Goal: Task Accomplishment & Management: Manage account settings

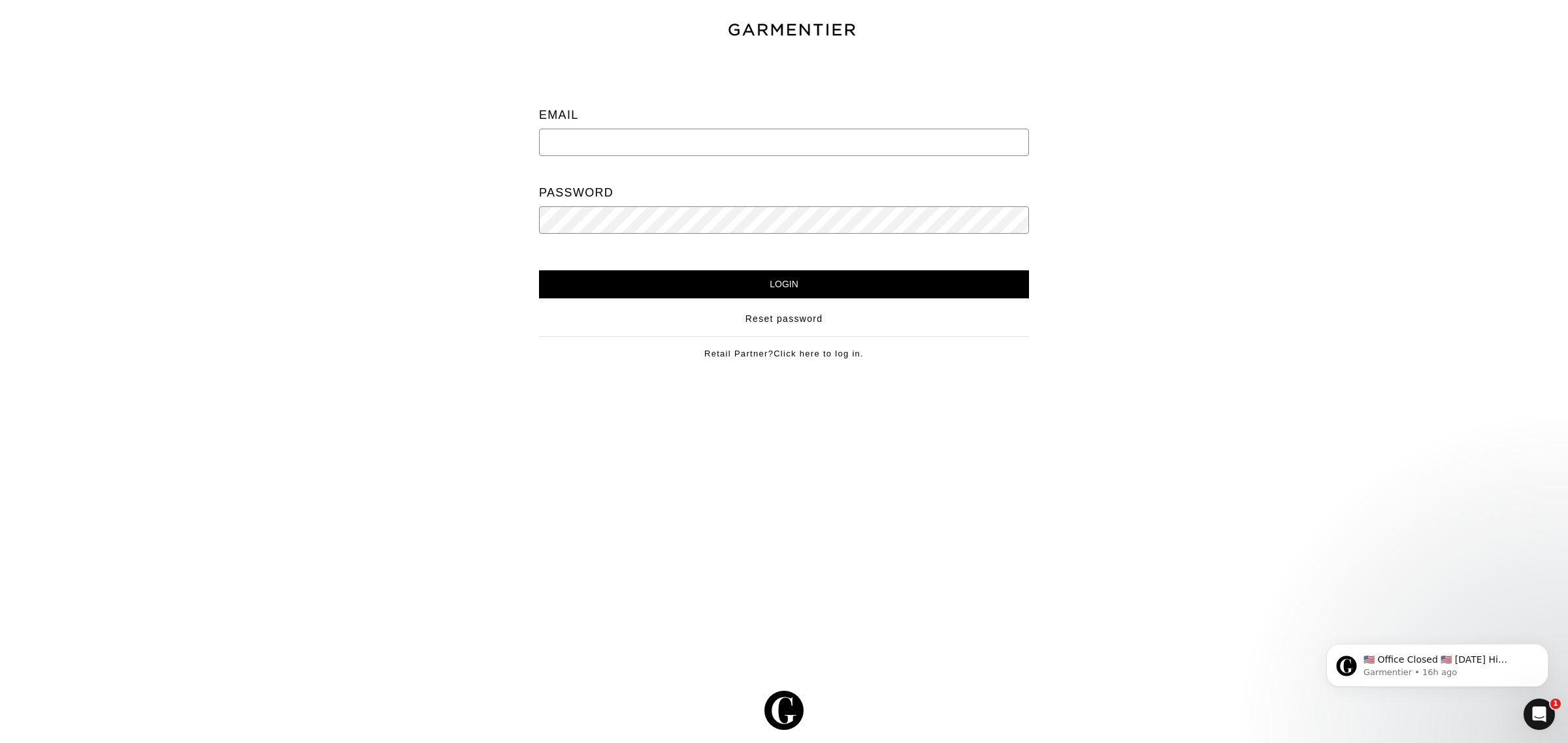
type input "[EMAIL_ADDRESS][DOMAIN_NAME]"
click at [775, 279] on input "Login" at bounding box center [783, 285] width 490 height 28
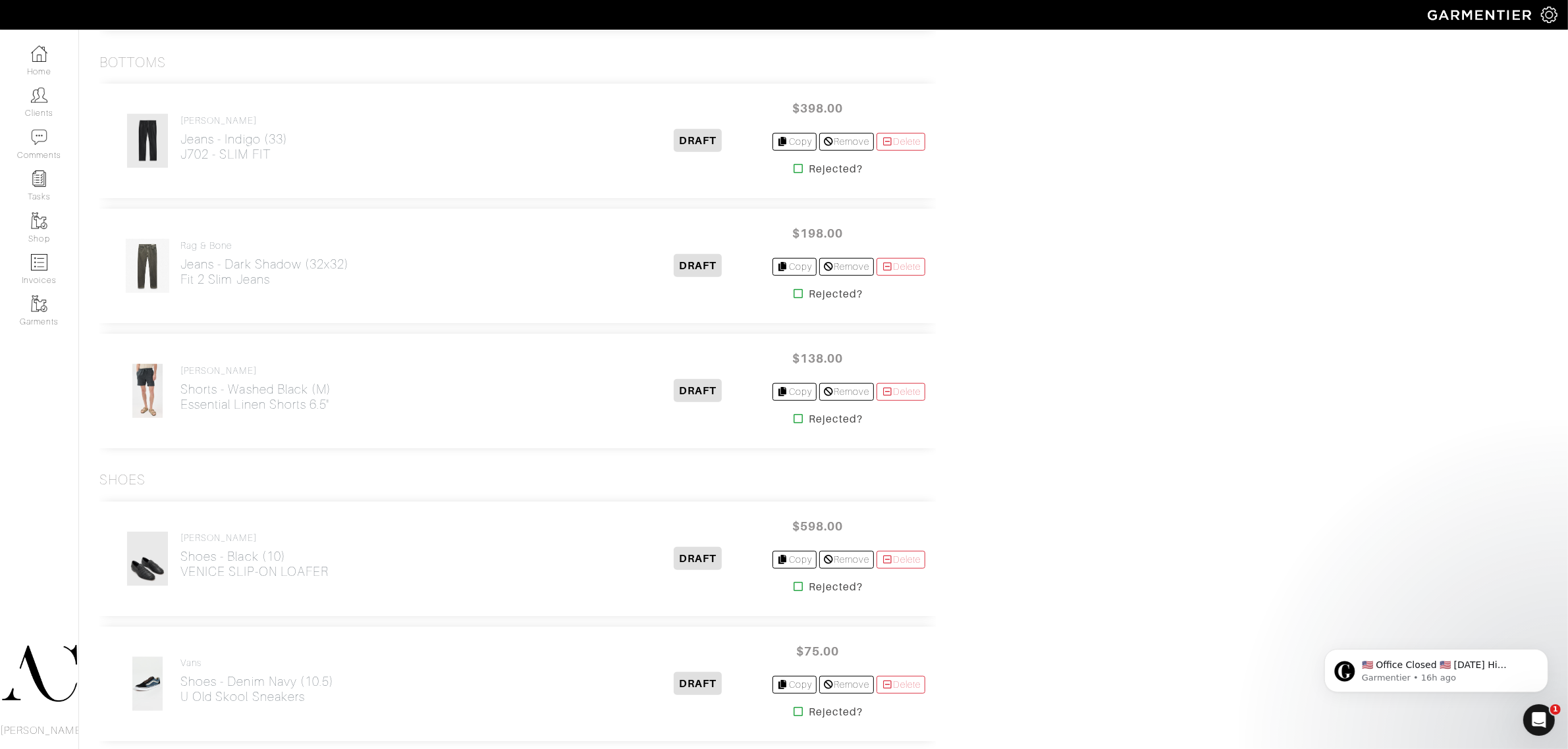
scroll to position [1080, 0]
drag, startPoint x: 995, startPoint y: 350, endPoint x: 1029, endPoint y: 356, distance: 34.5
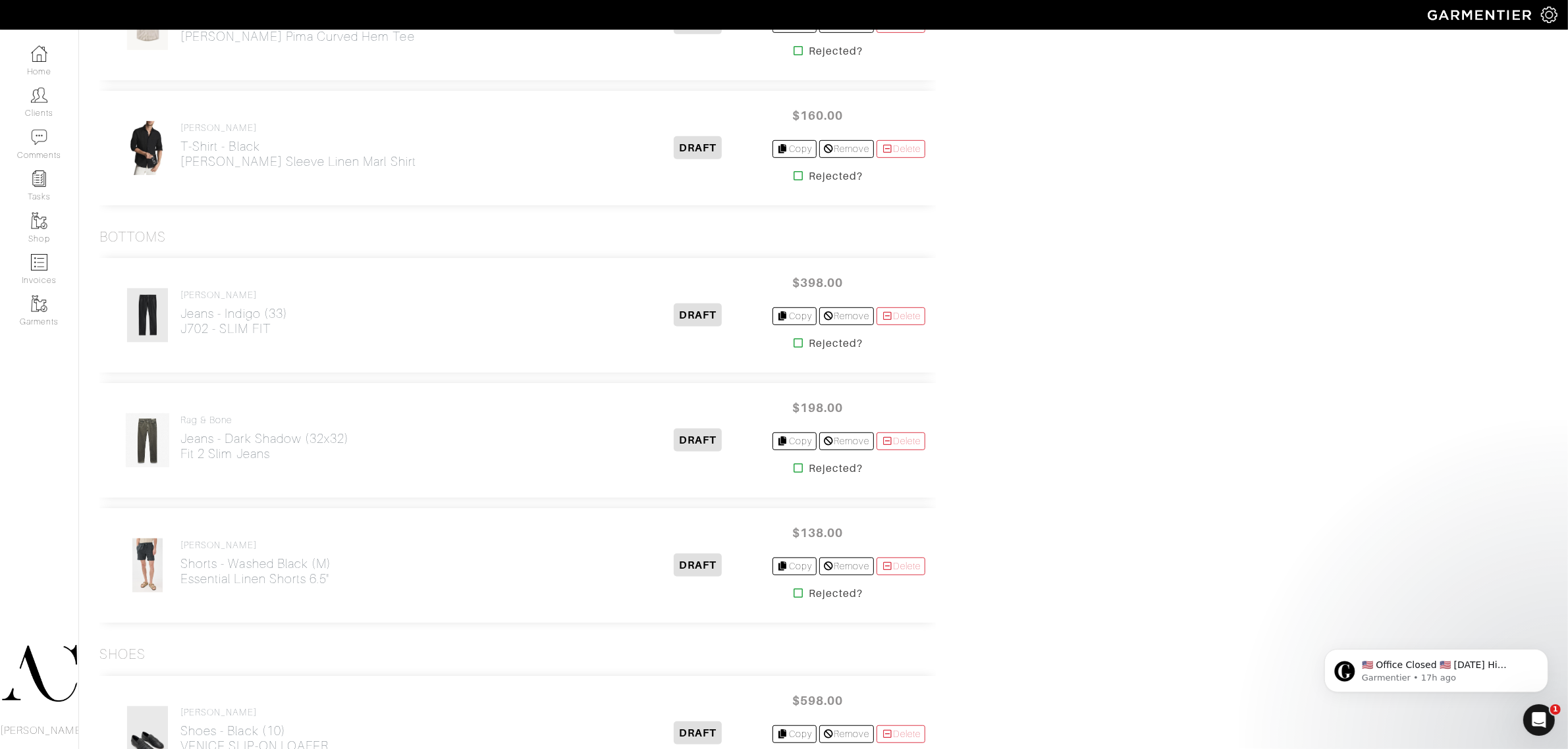
scroll to position [912, 0]
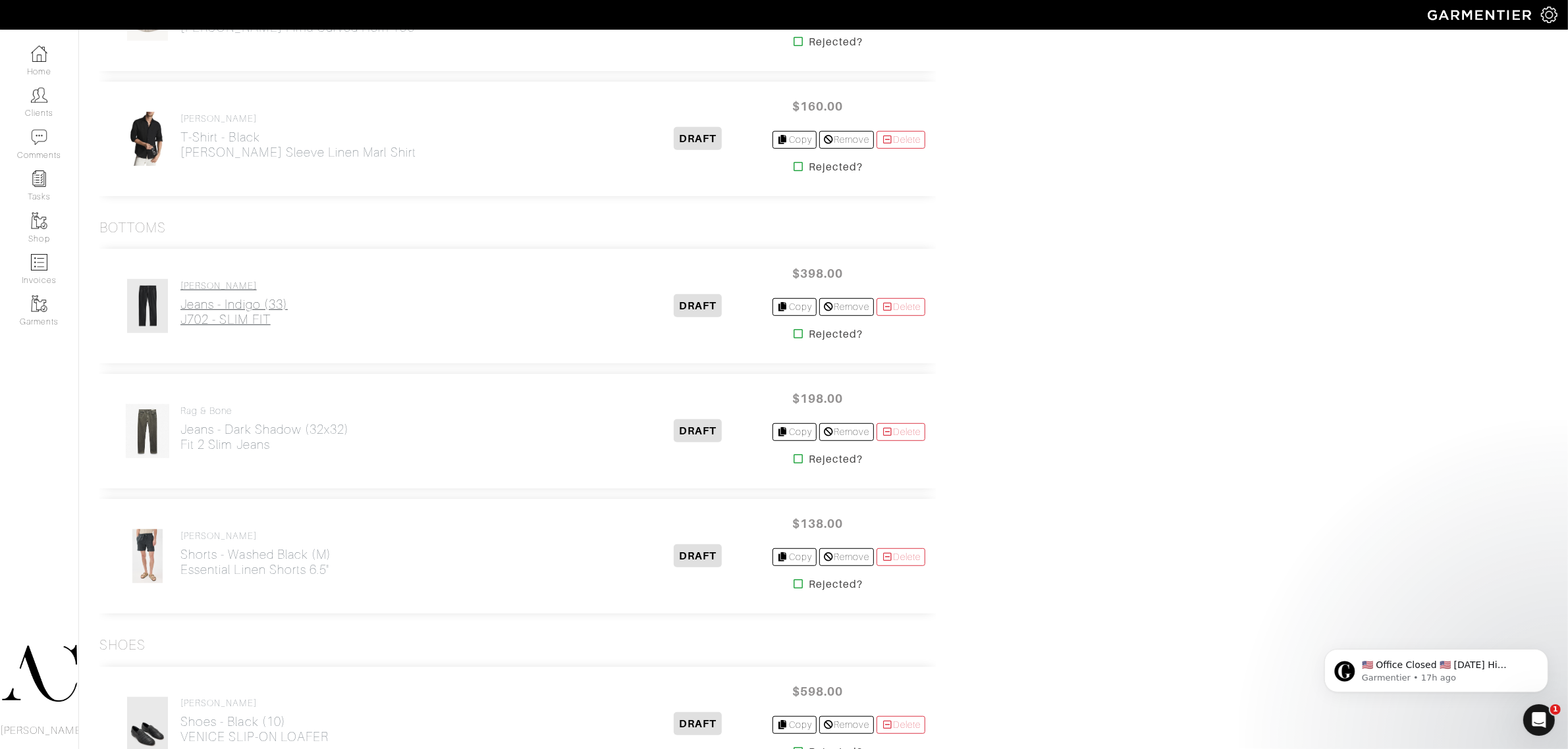
click at [275, 302] on h2 "Jeans - Indigo (33) J702 - SLIM FIT" at bounding box center [234, 312] width 107 height 30
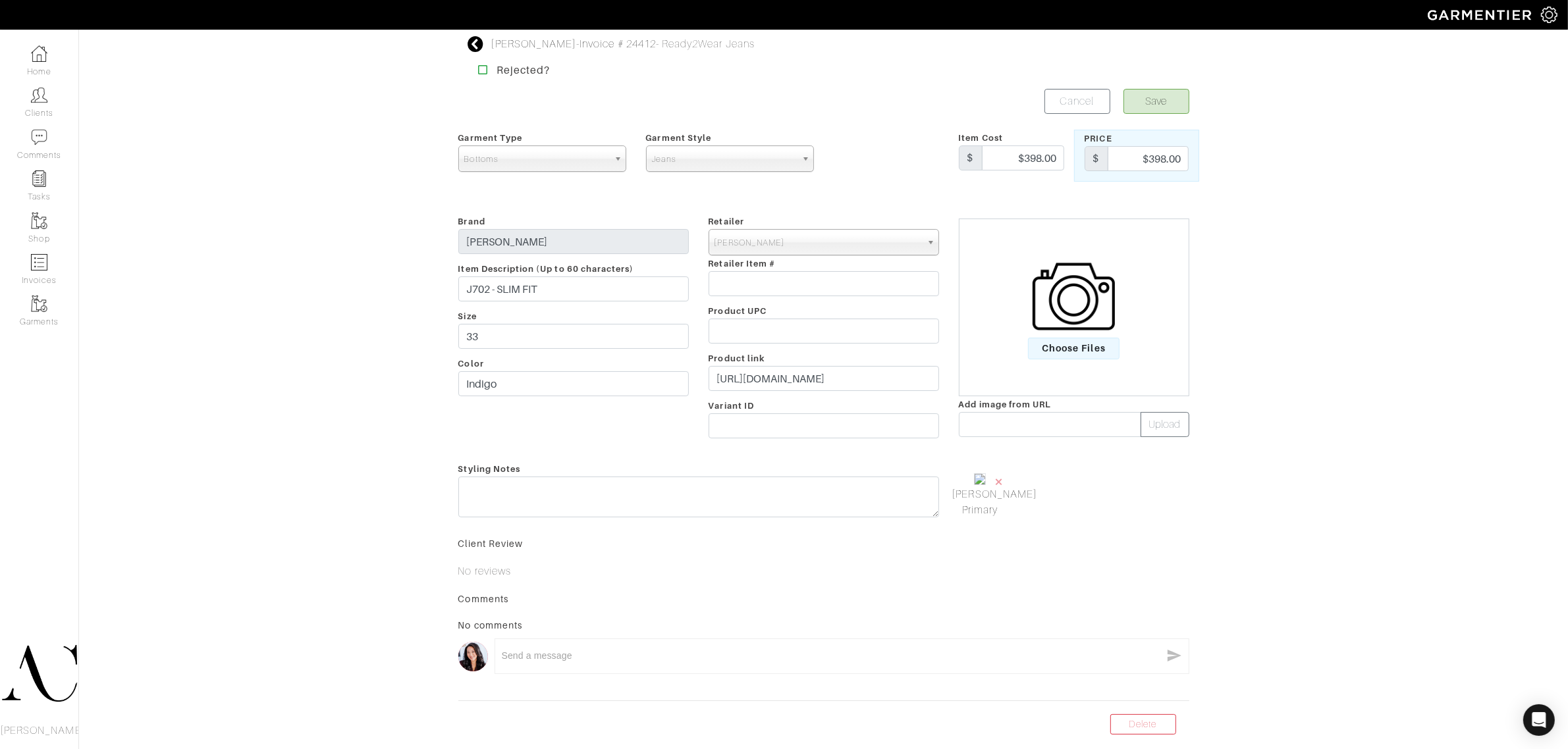
click at [356, 383] on div "Tyler Turner - Invoice # 24412 - Ready2Wear Jeans Rejected? Save Cancel Garment…" at bounding box center [784, 385] width 1568 height 698
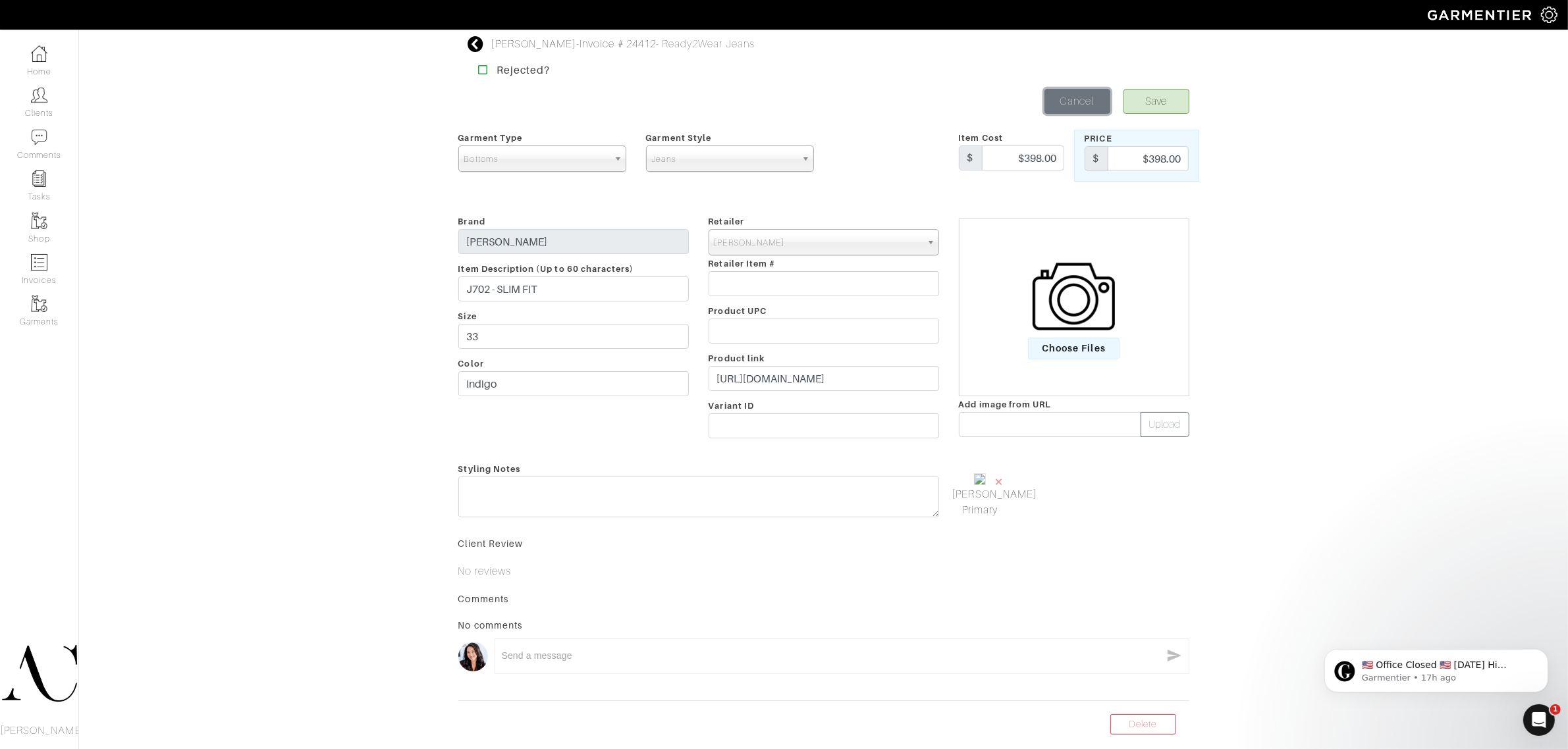
click at [1072, 105] on link "Cancel" at bounding box center [1077, 101] width 66 height 25
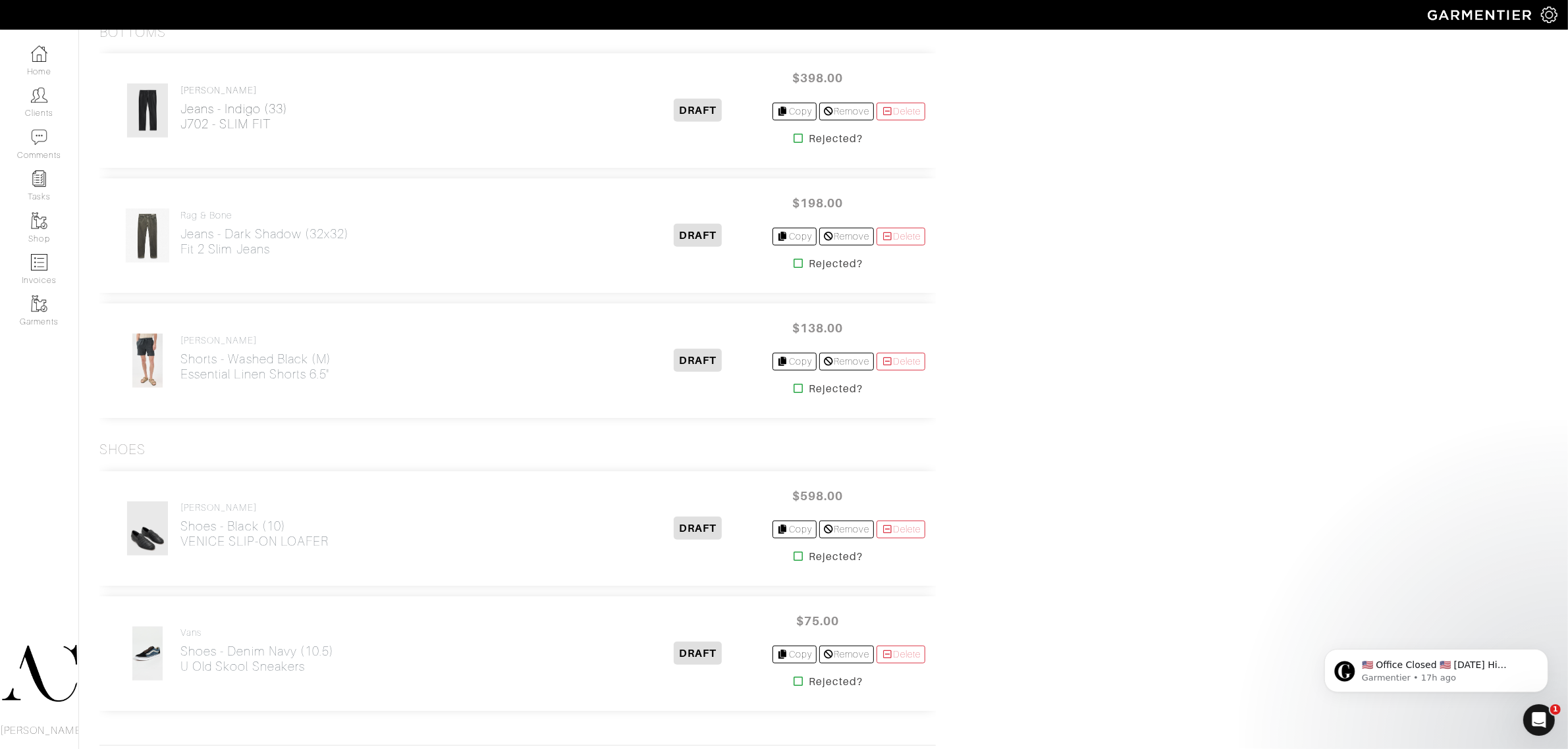
scroll to position [1254, 0]
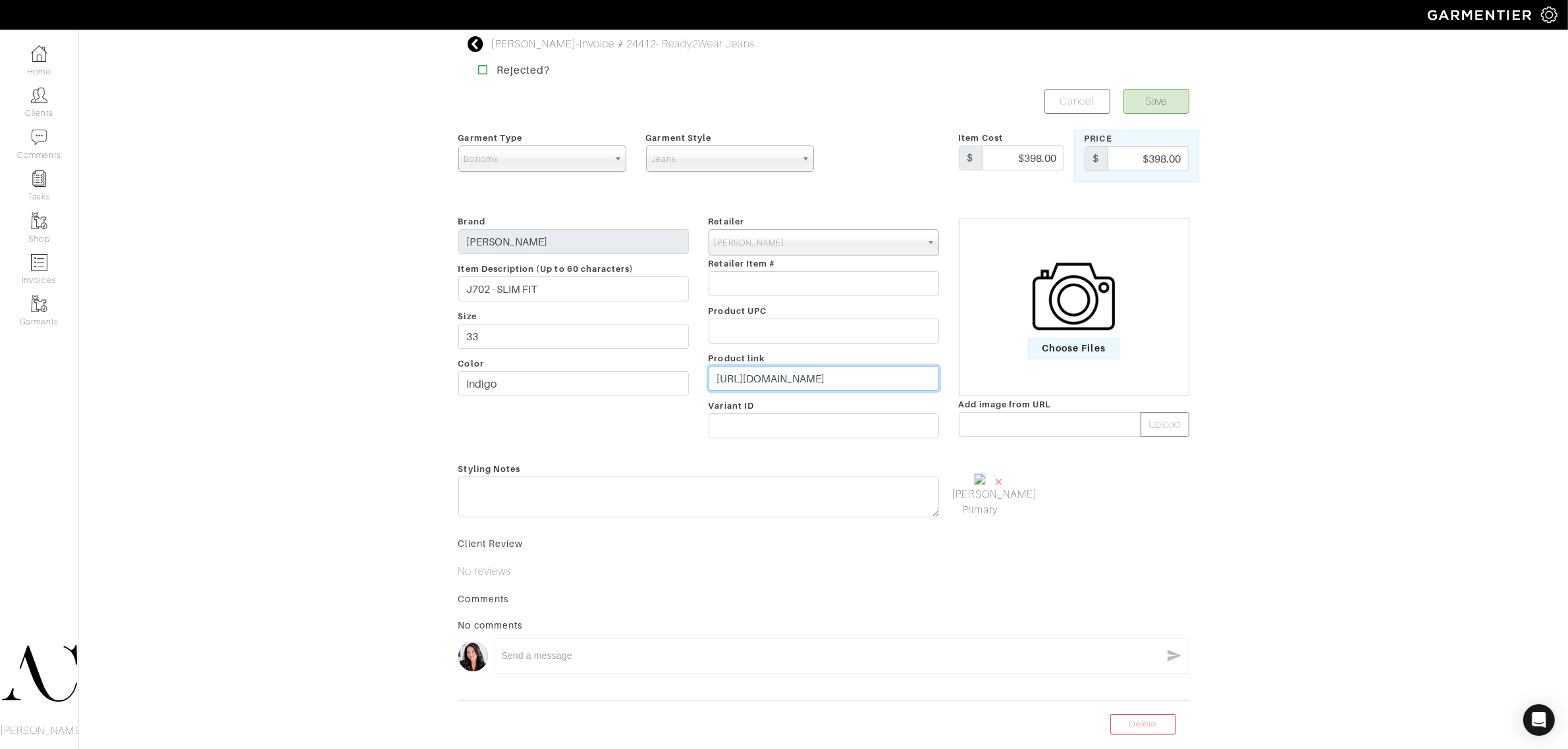
click at [812, 379] on input "[URL][DOMAIN_NAME]" at bounding box center [824, 378] width 230 height 25
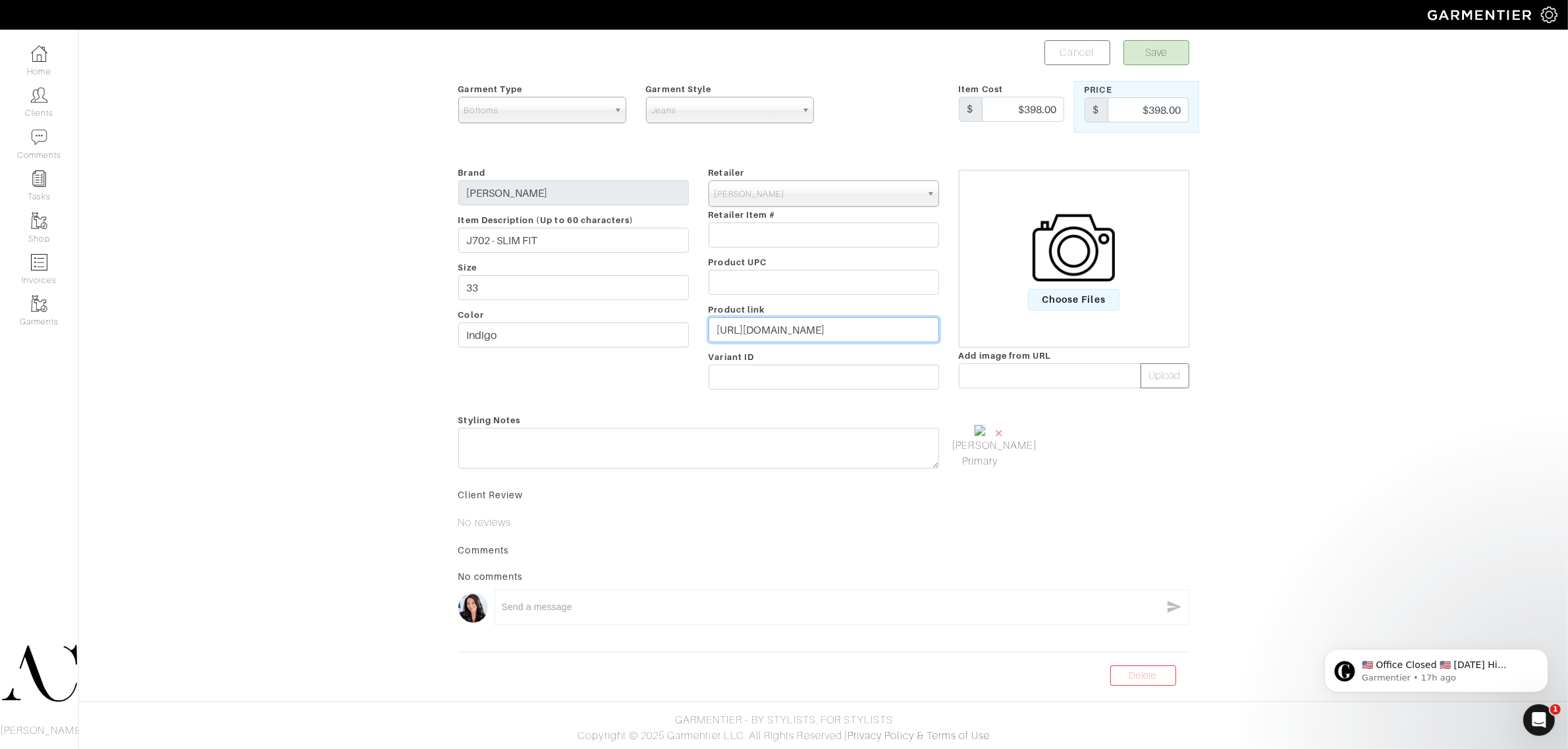
scroll to position [102, 0]
drag, startPoint x: 1128, startPoint y: 678, endPoint x: 868, endPoint y: 66, distance: 664.9
click at [1128, 678] on link "Delete" at bounding box center [1143, 676] width 66 height 20
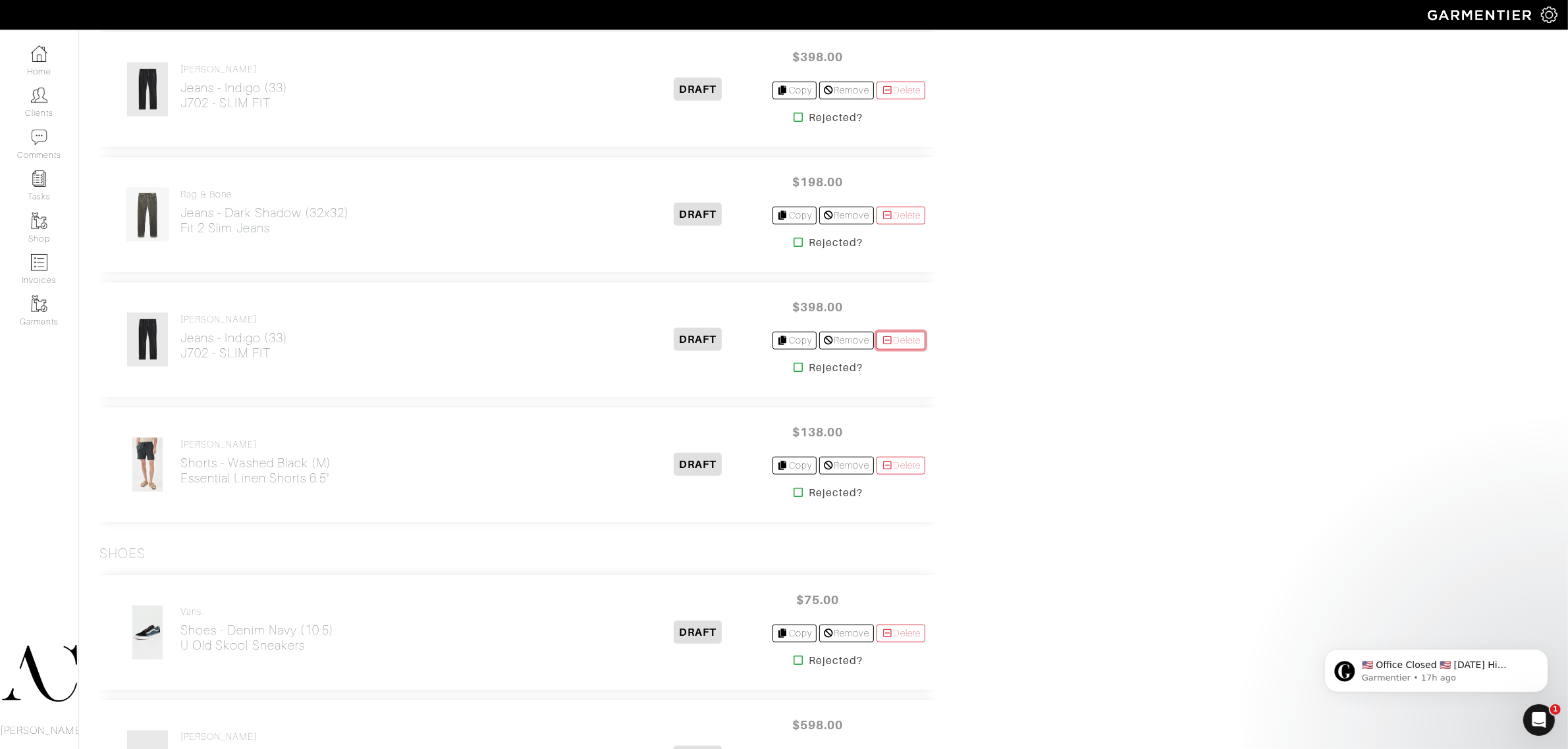
drag, startPoint x: 898, startPoint y: 348, endPoint x: 867, endPoint y: 51, distance: 298.6
click at [898, 348] on link "Delete" at bounding box center [901, 340] width 49 height 18
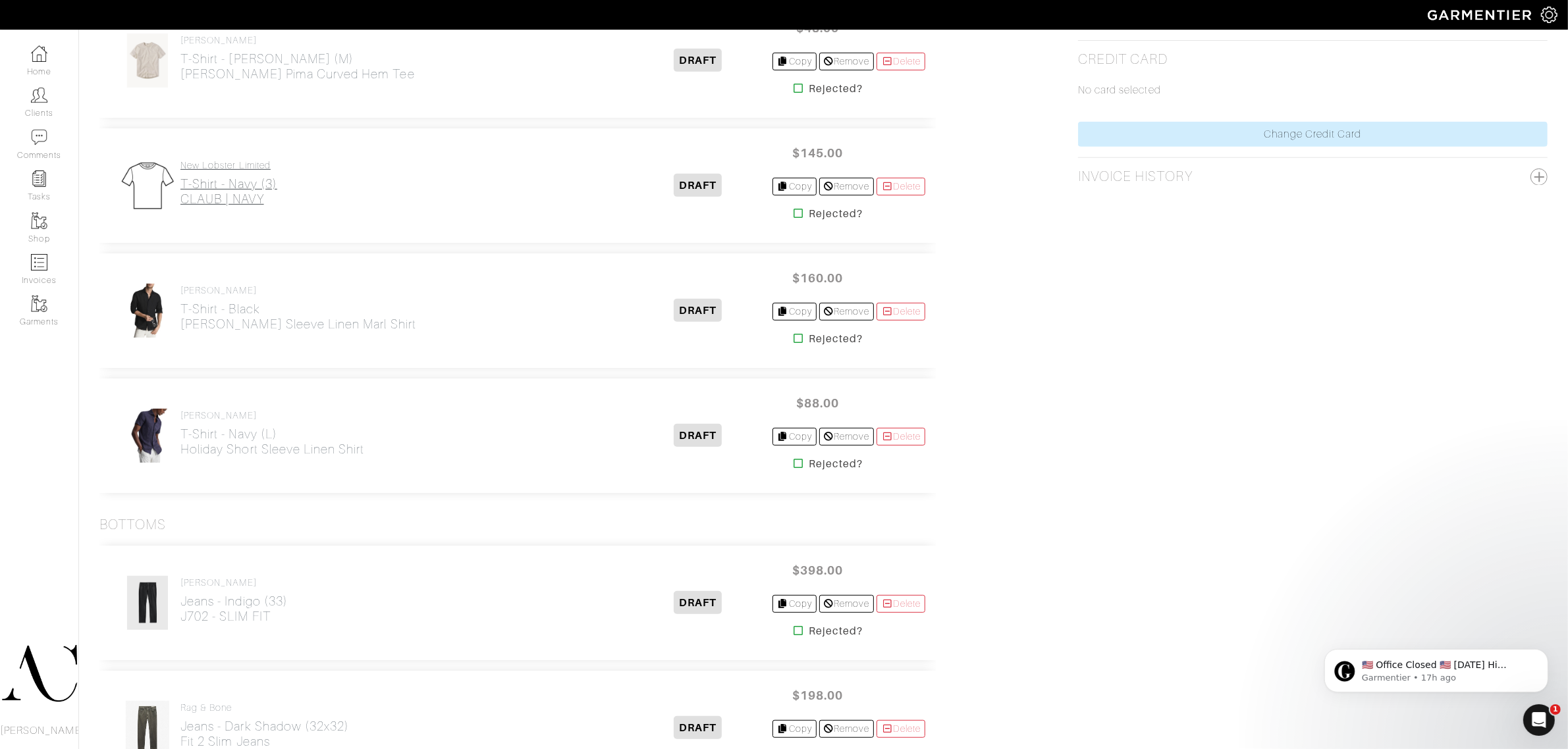
click at [235, 196] on h2 "T-Shirt - Navy (3) CLAUB | NAVY" at bounding box center [228, 191] width 97 height 30
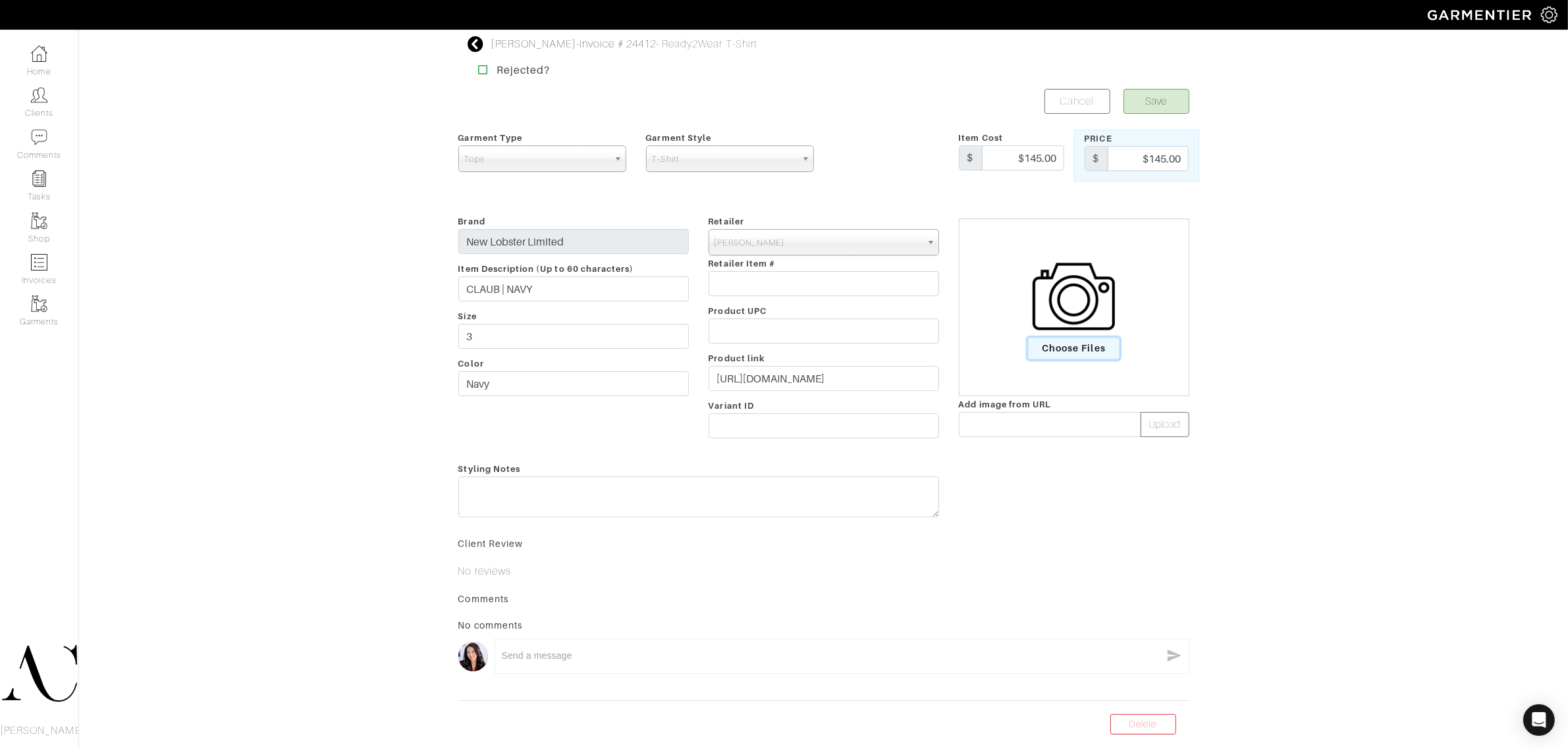
click at [1094, 346] on span "Choose Files" at bounding box center [1073, 348] width 91 height 22
click at [0, 0] on input "Choose Files" at bounding box center [0, 0] width 0 height 0
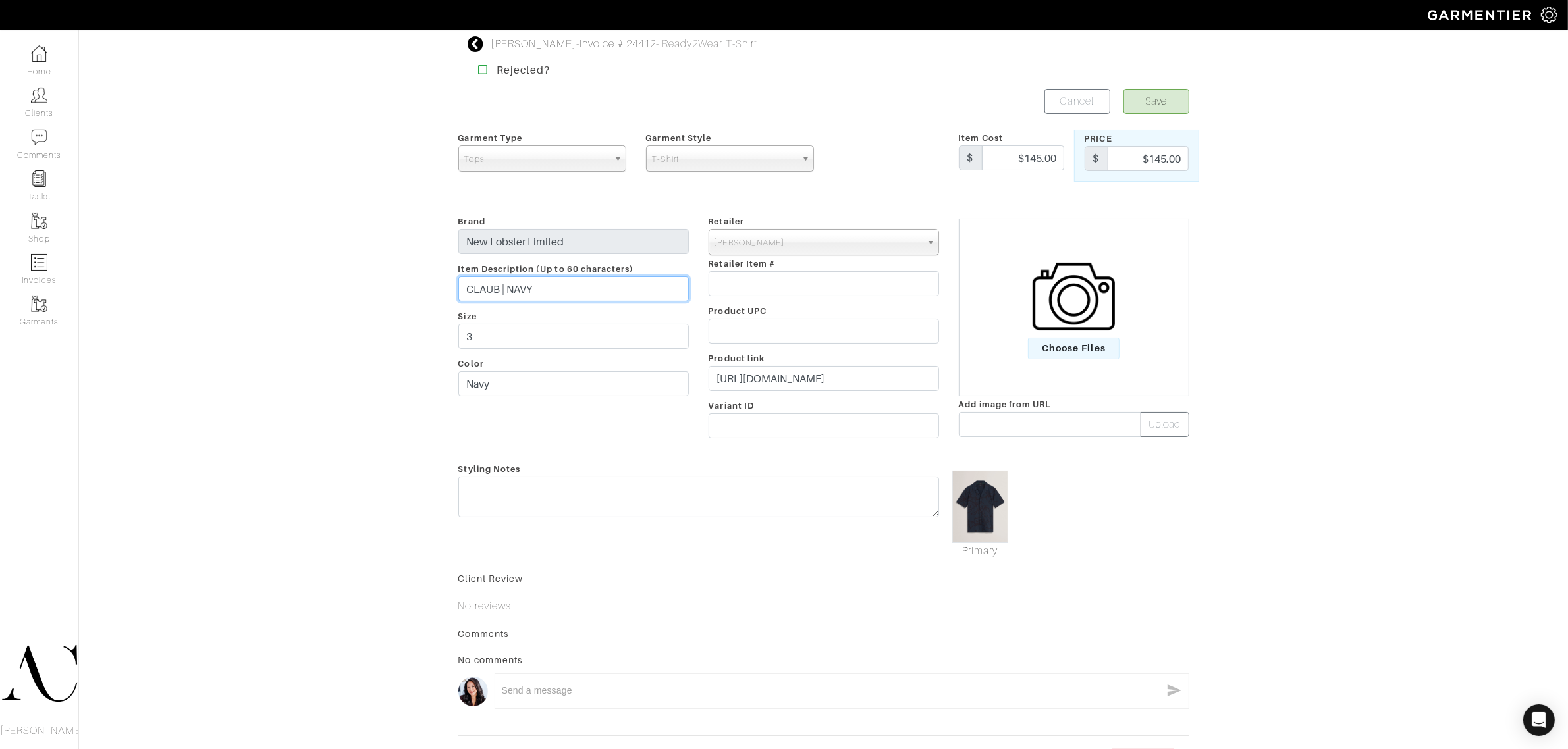
drag, startPoint x: 499, startPoint y: 292, endPoint x: 578, endPoint y: 288, distance: 79.1
click at [578, 288] on input "CLAUB | NAVY" at bounding box center [573, 288] width 230 height 25
type input "CLAUB"
click at [1167, 102] on button "Save" at bounding box center [1156, 101] width 66 height 25
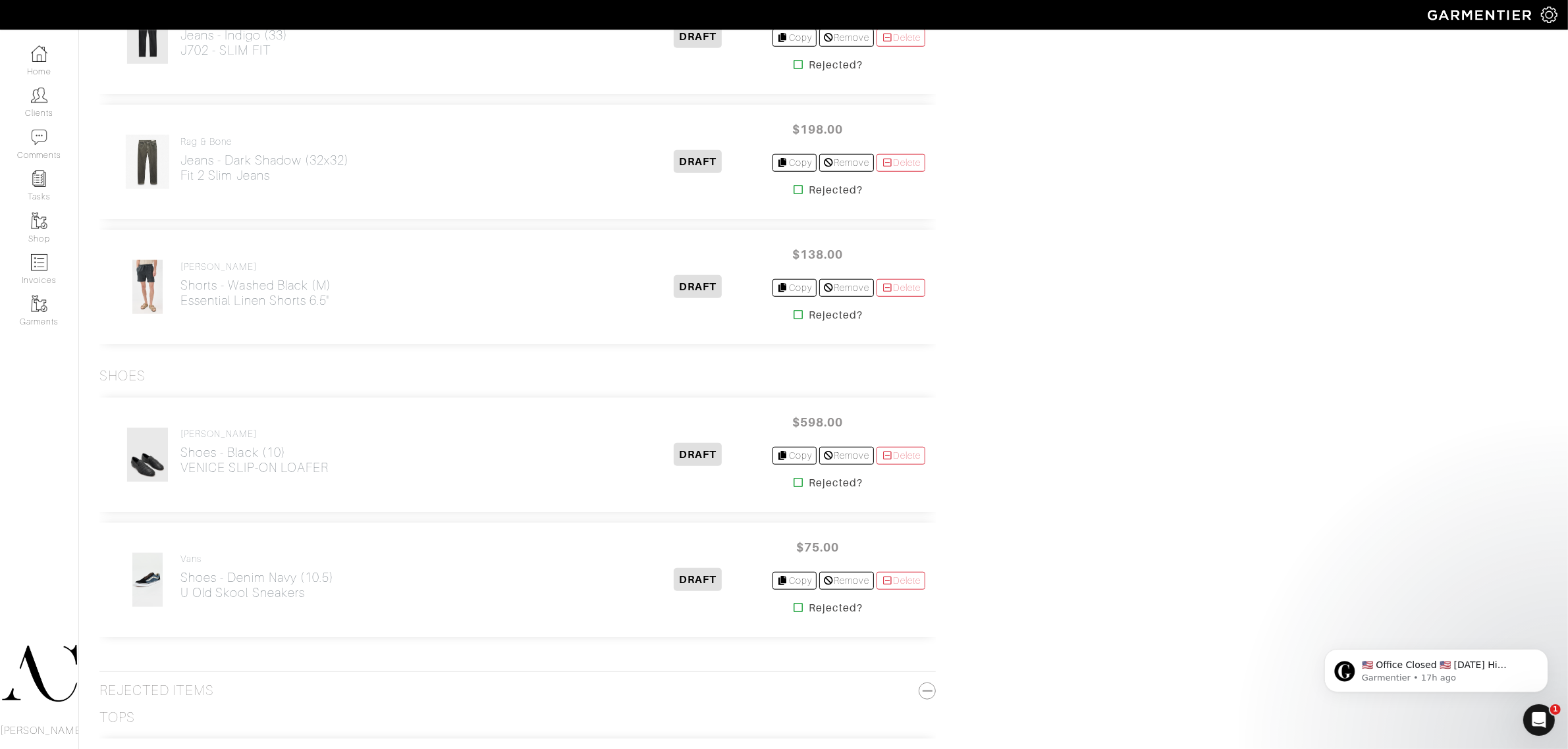
scroll to position [1340, 0]
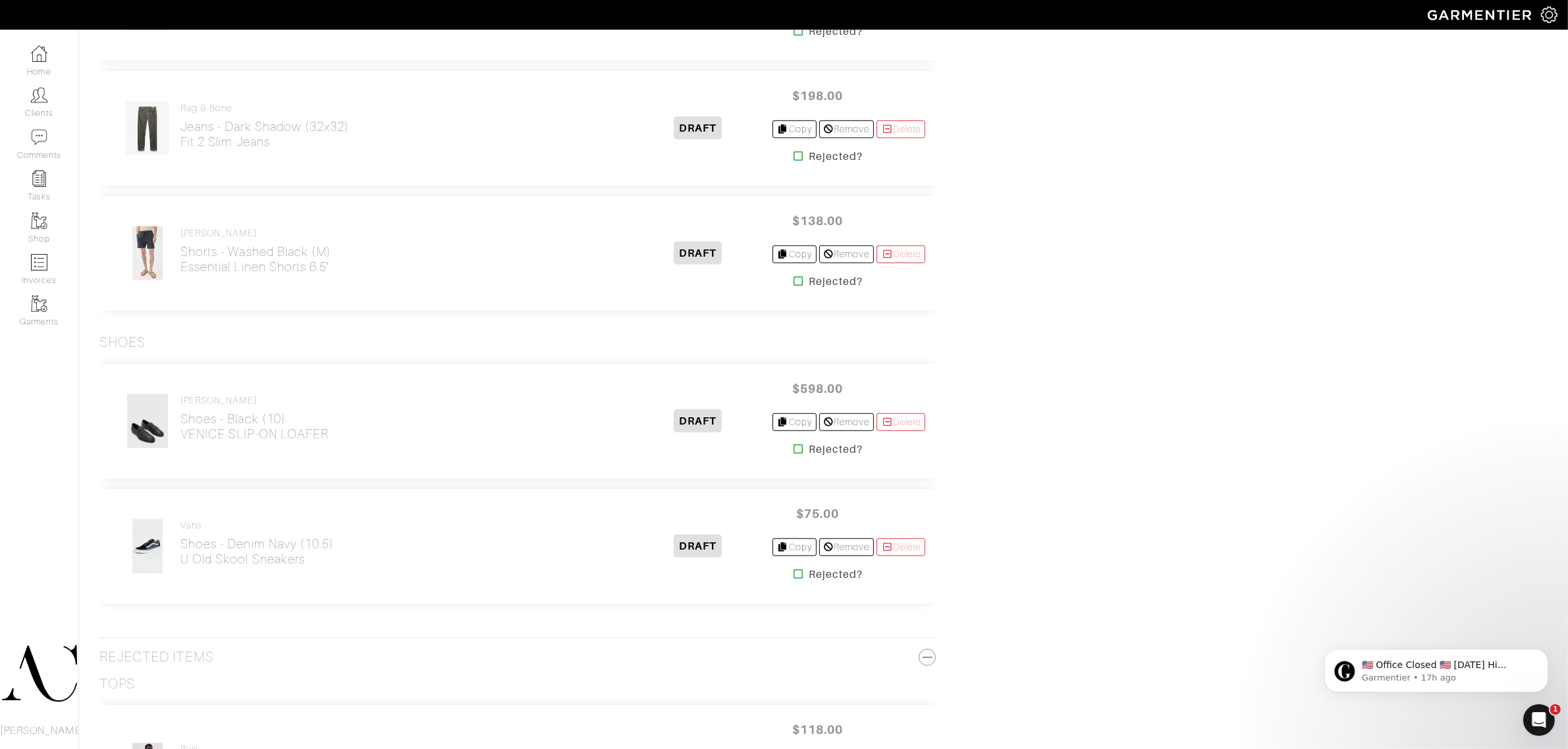
drag, startPoint x: 1245, startPoint y: 505, endPoint x: 1238, endPoint y: 512, distance: 9.9
click at [1245, 505] on div "Delete Invoice Paid Date: Not Paid Summary Number of Items 12 Subtotal $2,816.0…" at bounding box center [1313, 571] width 489 height 3225
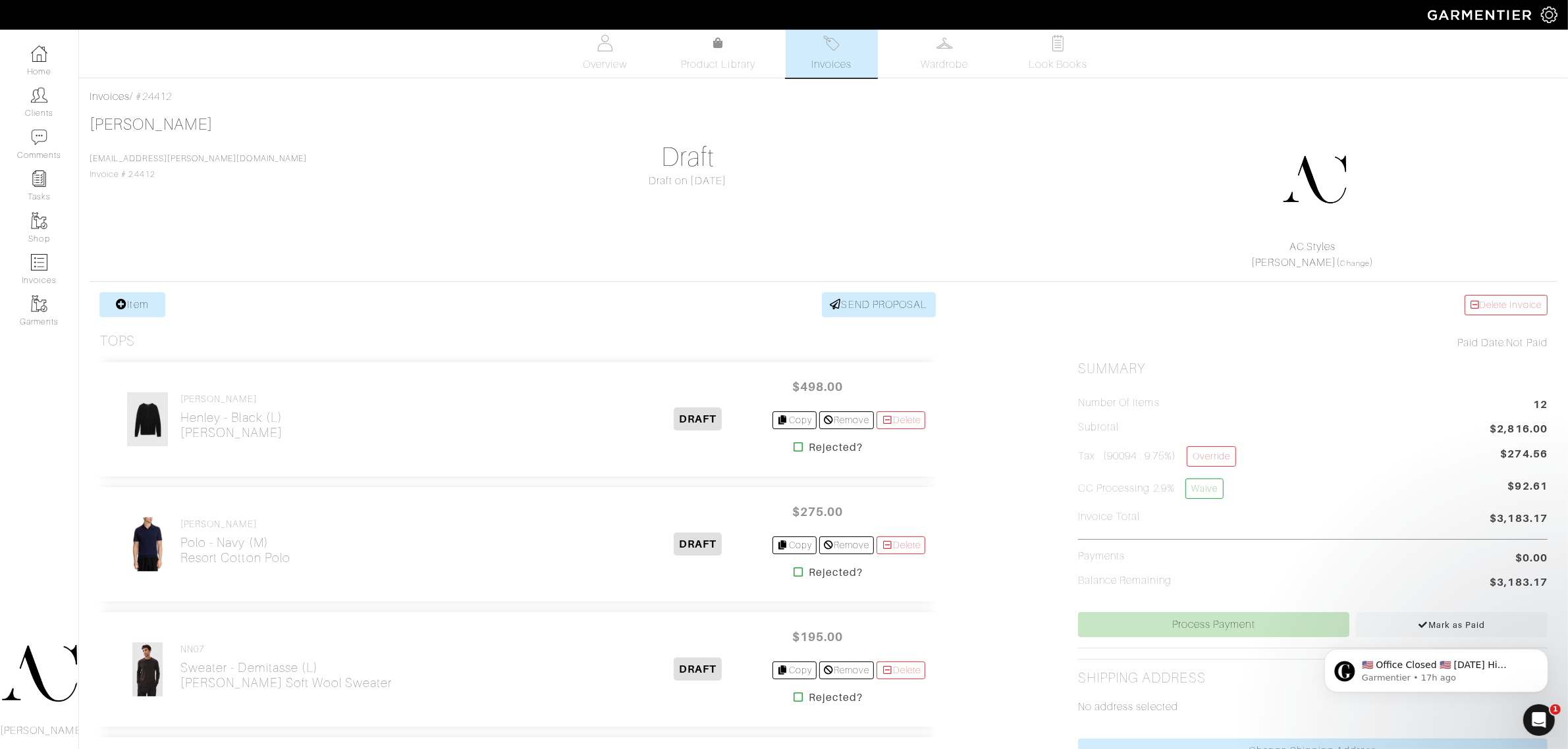
scroll to position [0, 0]
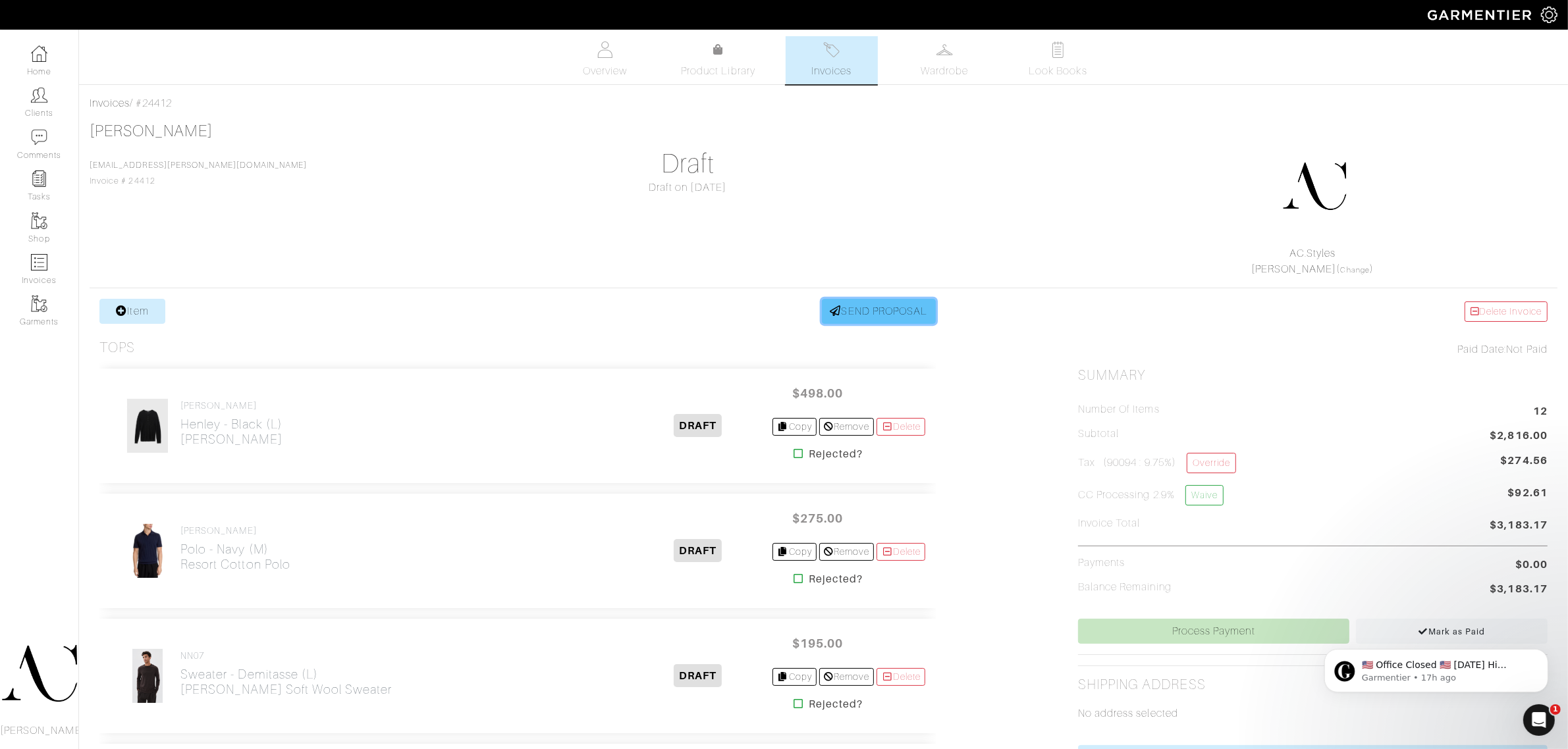
click at [893, 307] on link "SEND PROPOSAL" at bounding box center [879, 311] width 115 height 25
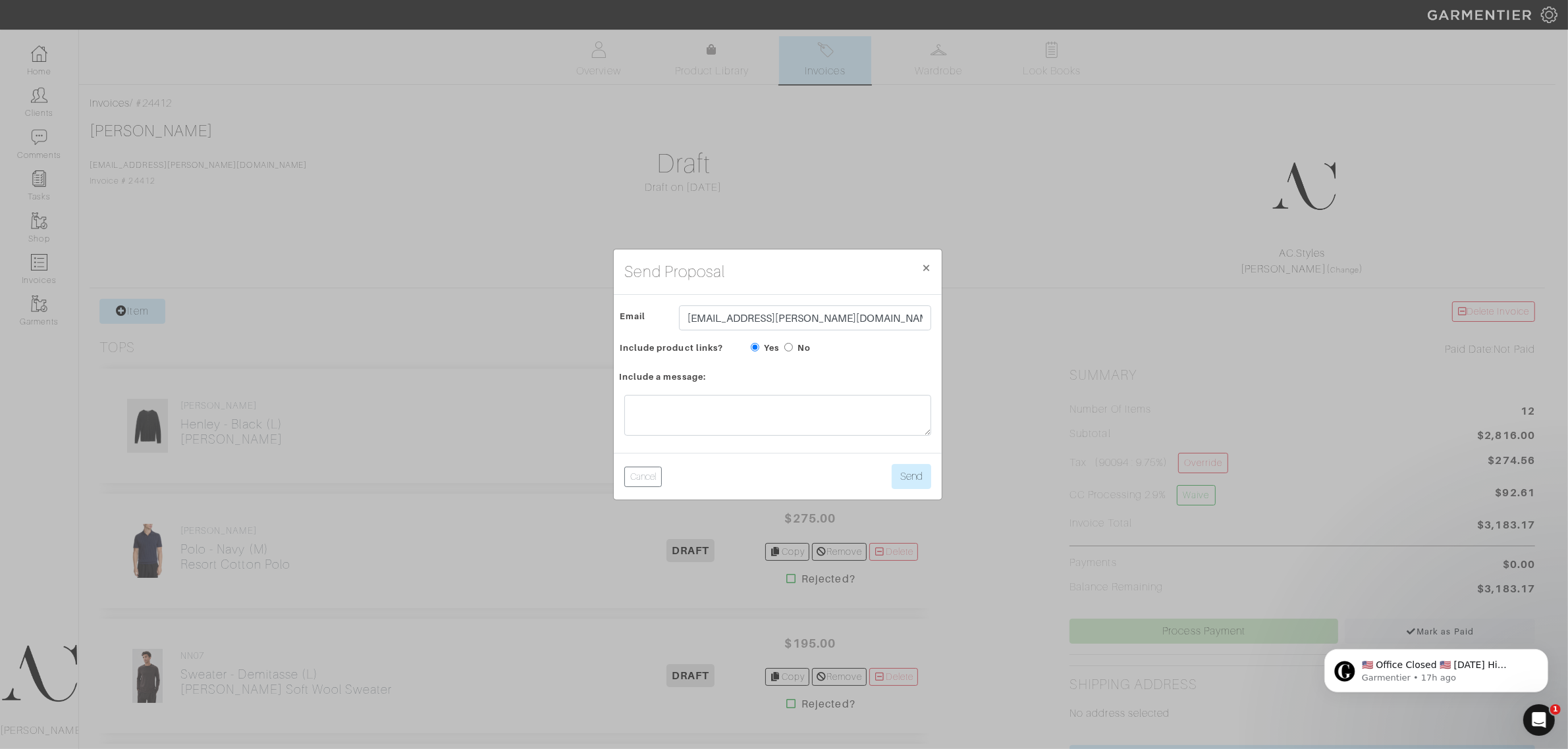
click at [887, 157] on div "Send Proposal × Close Email ttca.turner@gmail.com Include product links? Yes No…" at bounding box center [784, 374] width 1568 height 749
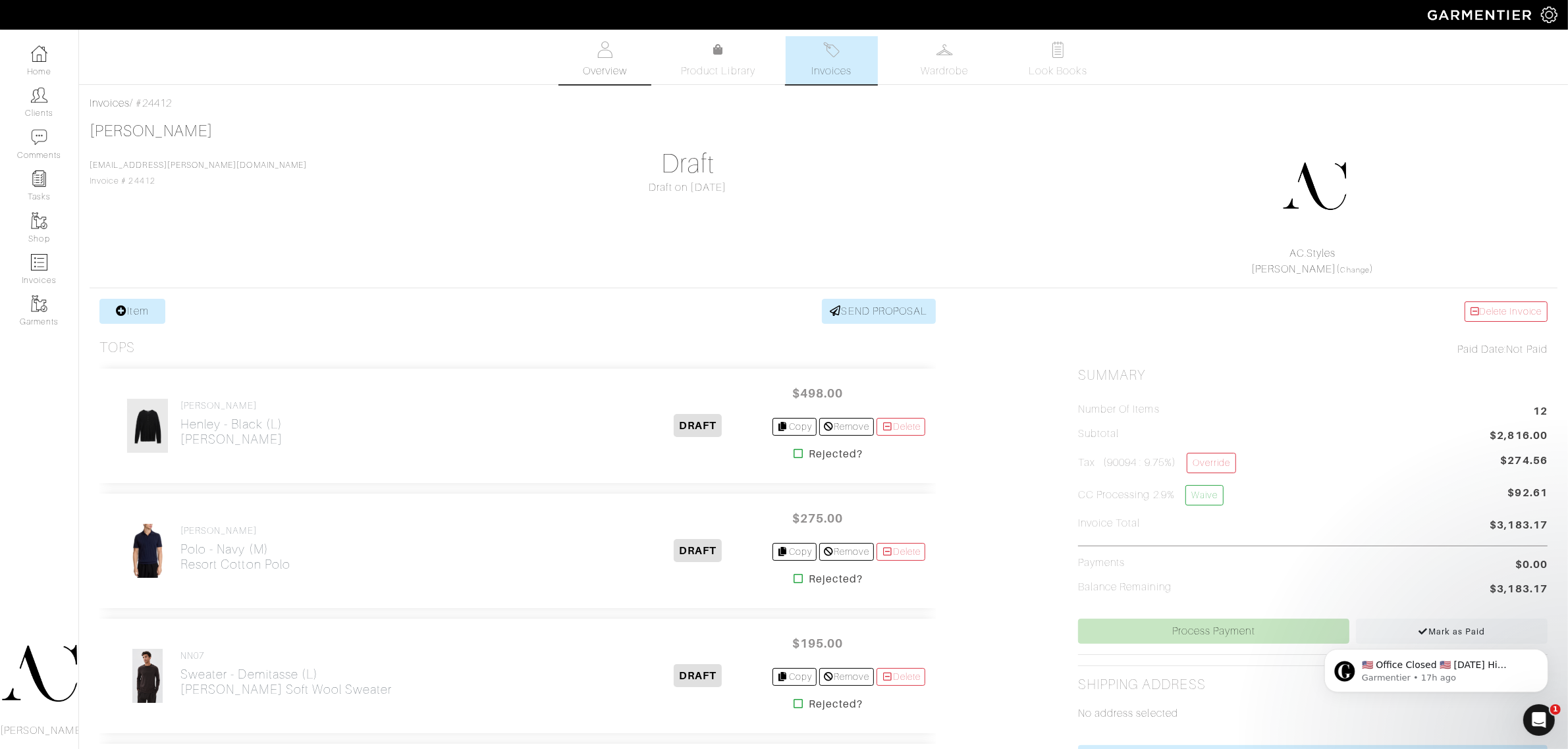
click at [618, 44] on link "Overview" at bounding box center [605, 60] width 92 height 48
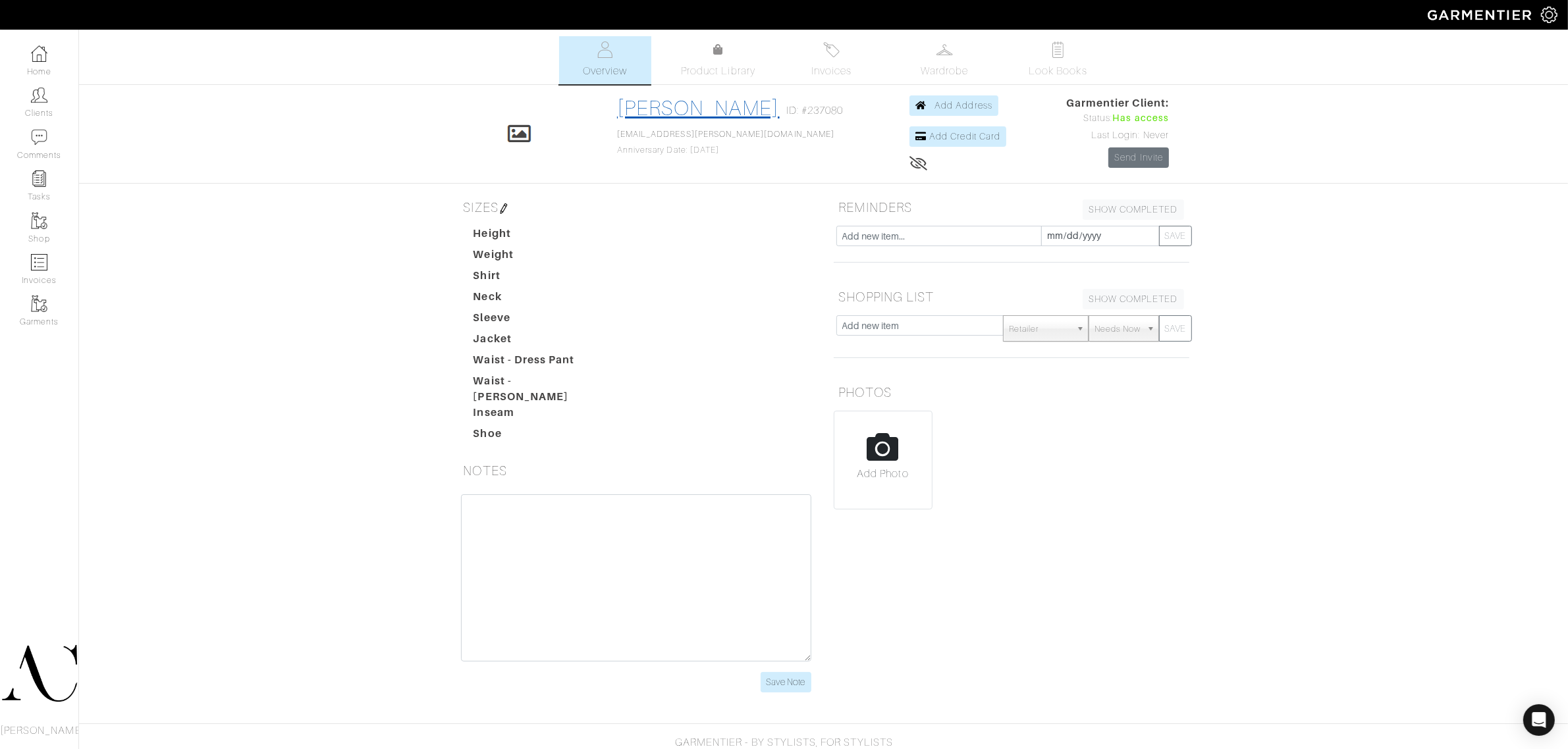
click at [696, 107] on link "[PERSON_NAME]" at bounding box center [698, 108] width 163 height 24
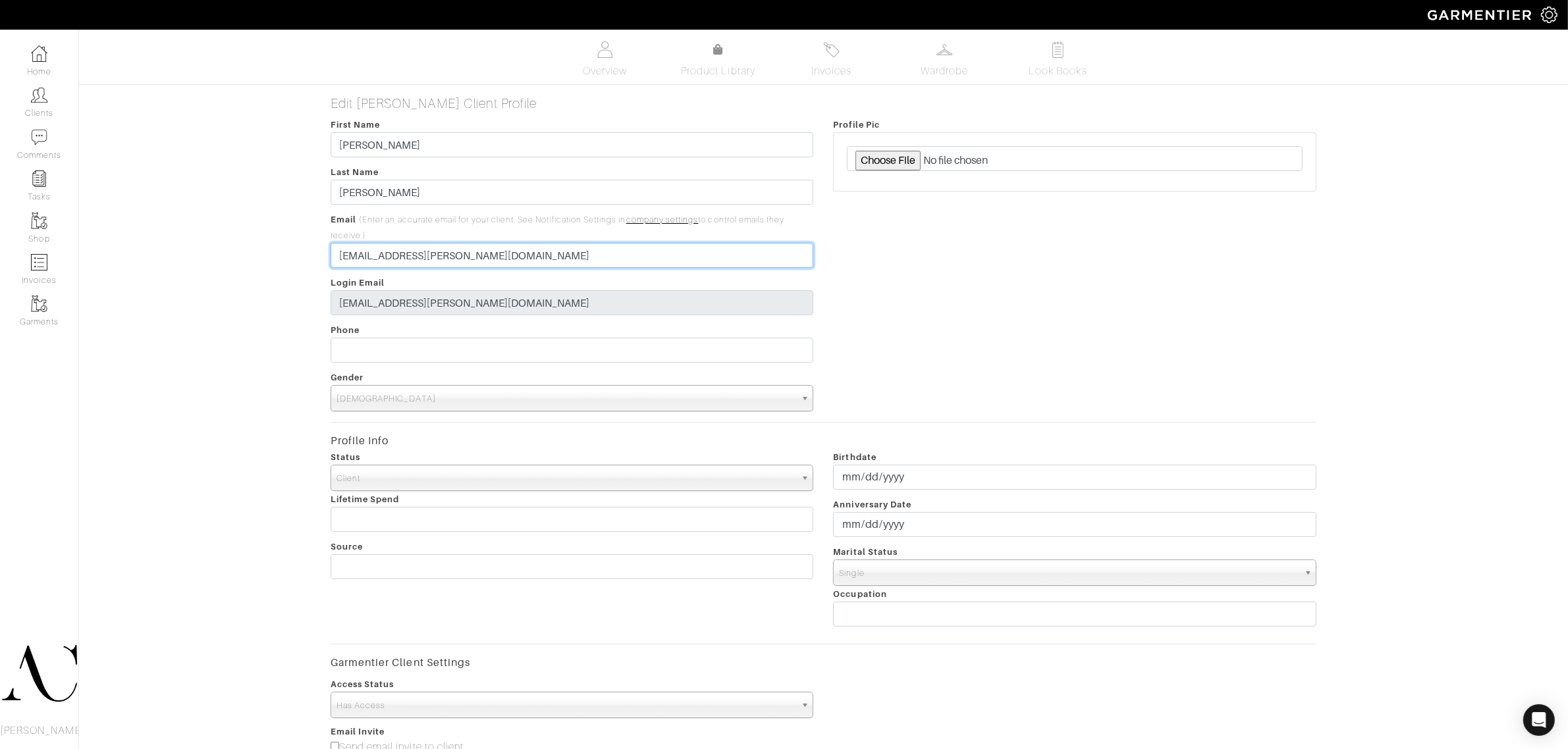
click at [447, 248] on input "[EMAIL_ADDRESS][PERSON_NAME][DOMAIN_NAME]" at bounding box center [573, 255] width 484 height 25
paste input "yler@gocambria"
type input "tyler@gocambria.com"
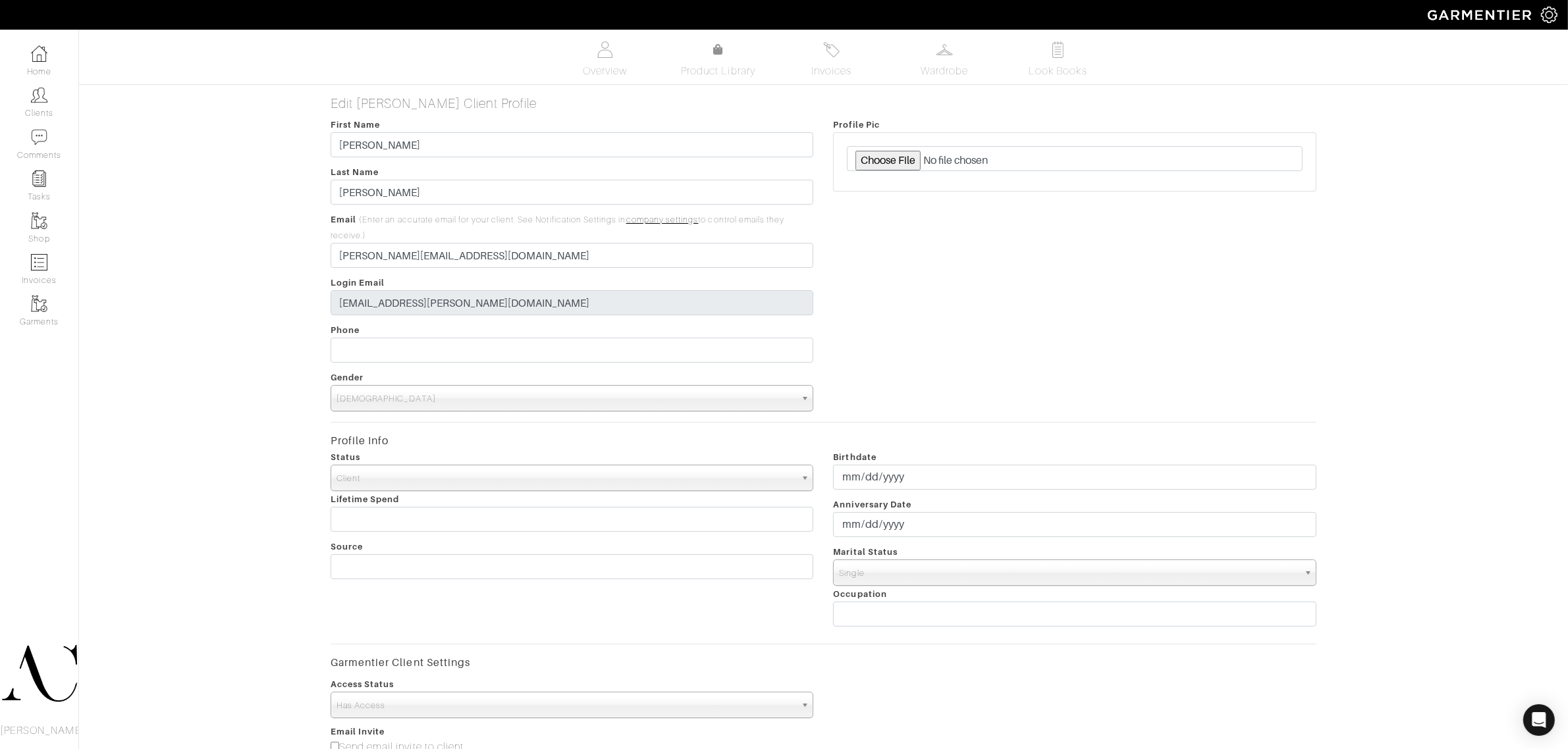
click at [223, 319] on div "Edit Tyler Turner Client Profile First Name Tyler Last Name Turner Email (Enter…" at bounding box center [824, 549] width 1509 height 907
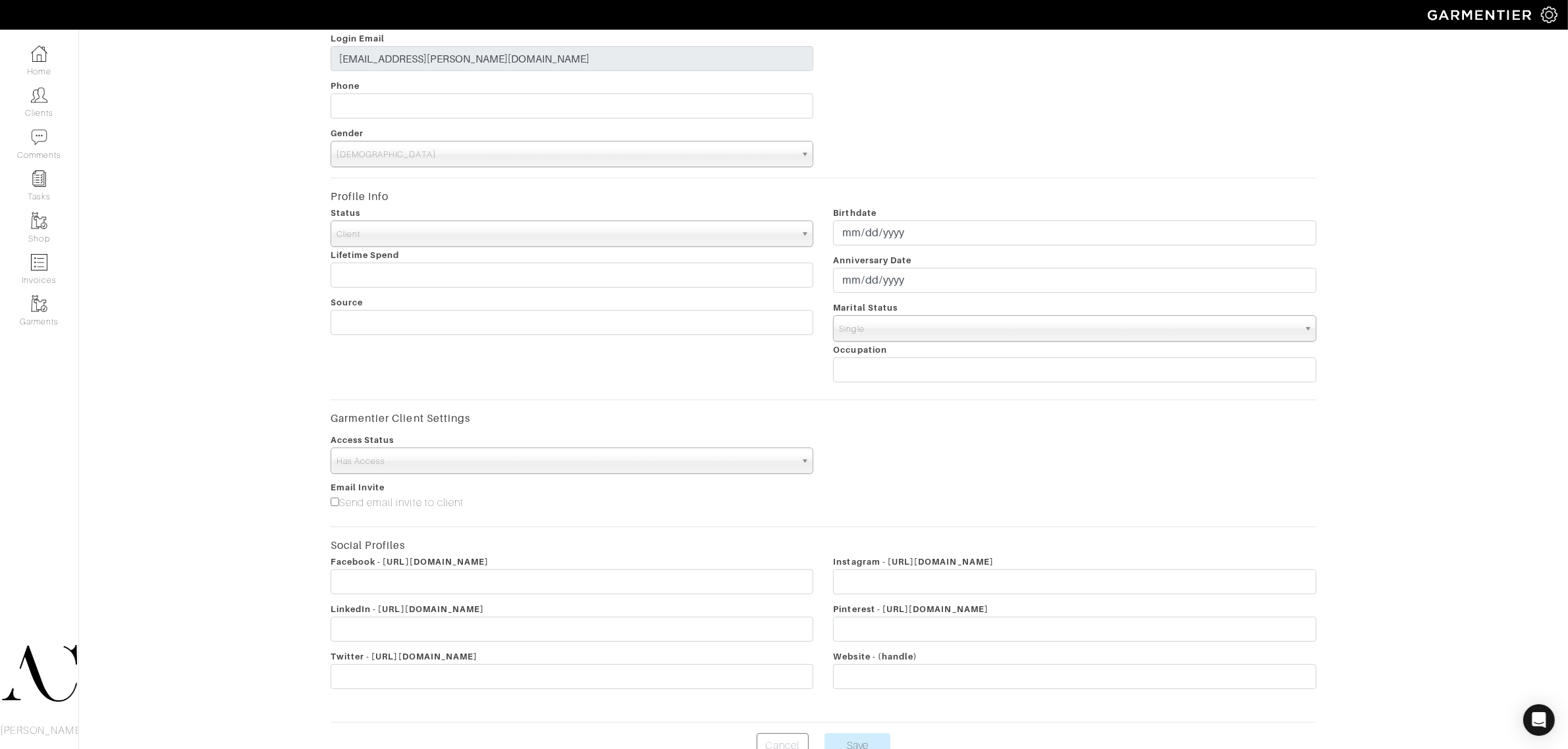
scroll to position [247, 0]
click at [337, 500] on input"] "Send email invite to client" at bounding box center [335, 499] width 8 height 8
checkbox input"] "true"
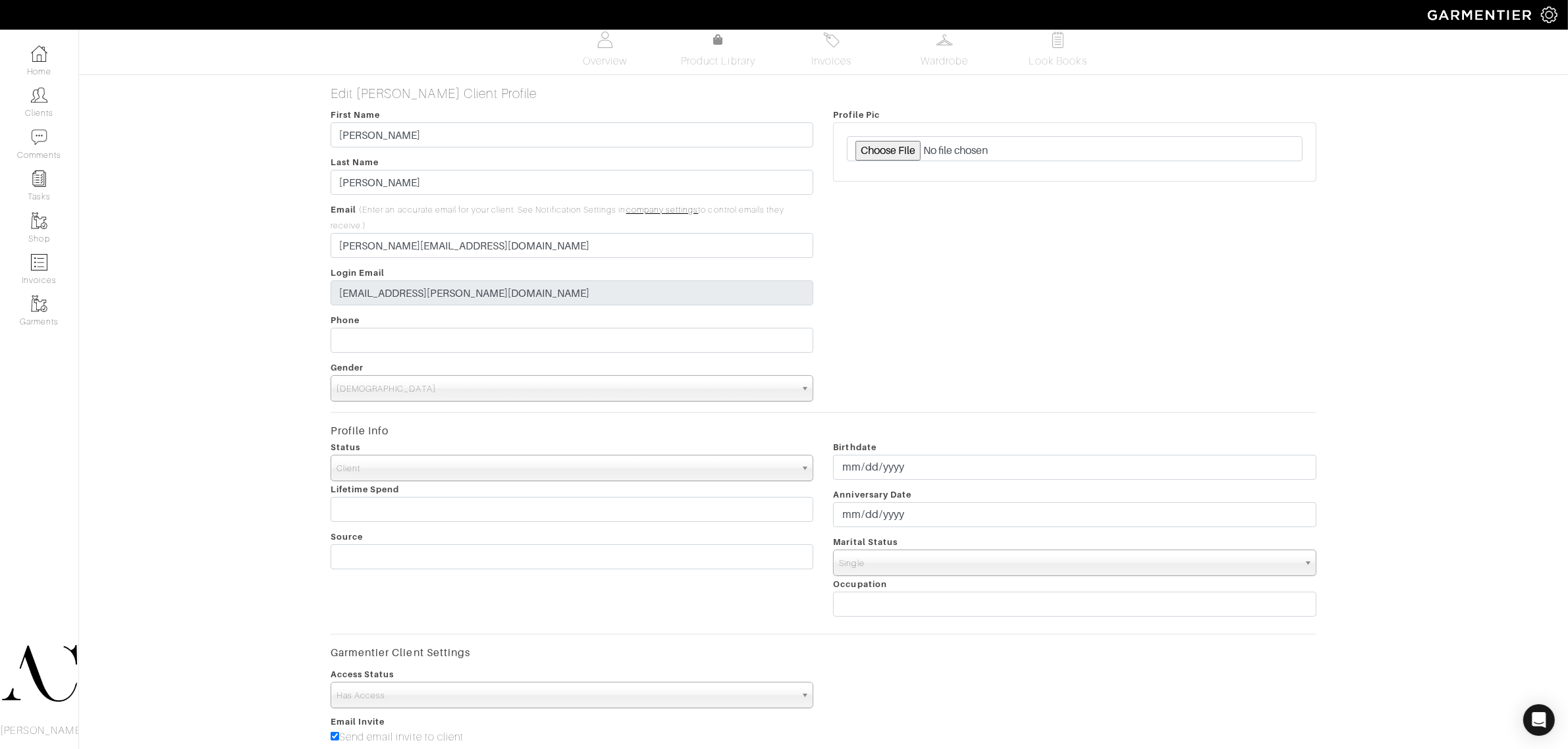
scroll to position [0, 0]
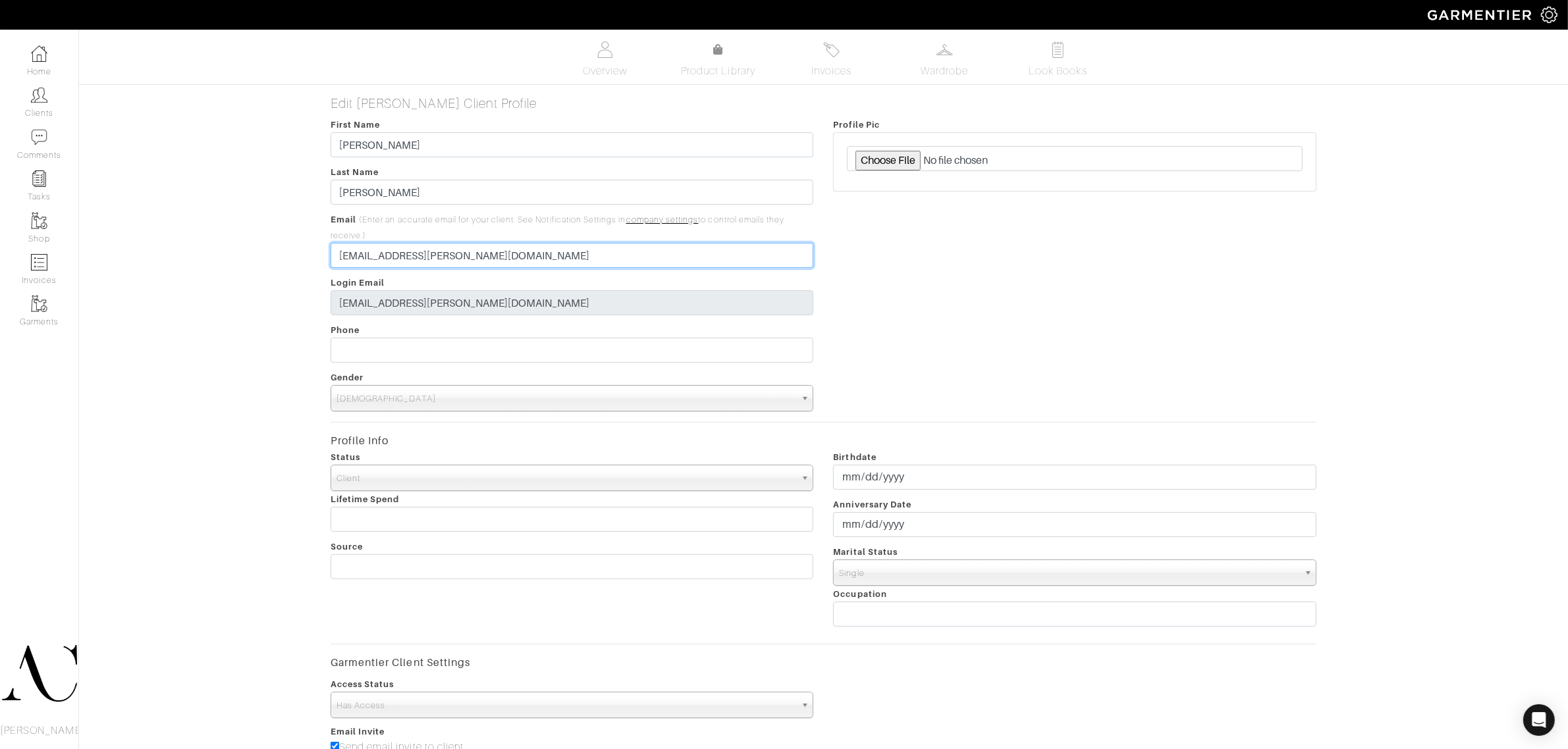
click at [469, 264] on input "[EMAIL_ADDRESS][PERSON_NAME][DOMAIN_NAME]" at bounding box center [573, 255] width 484 height 25
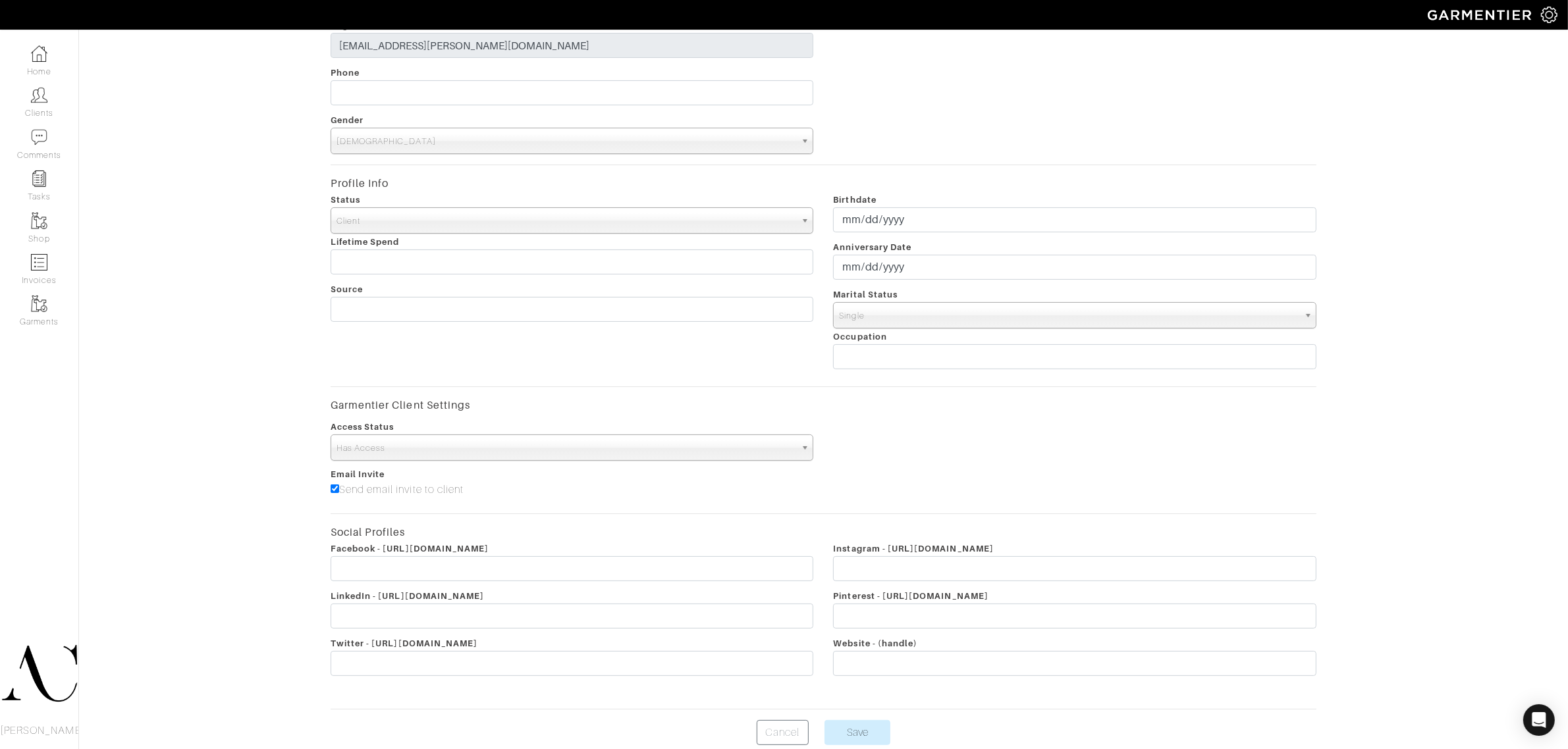
scroll to position [317, 0]
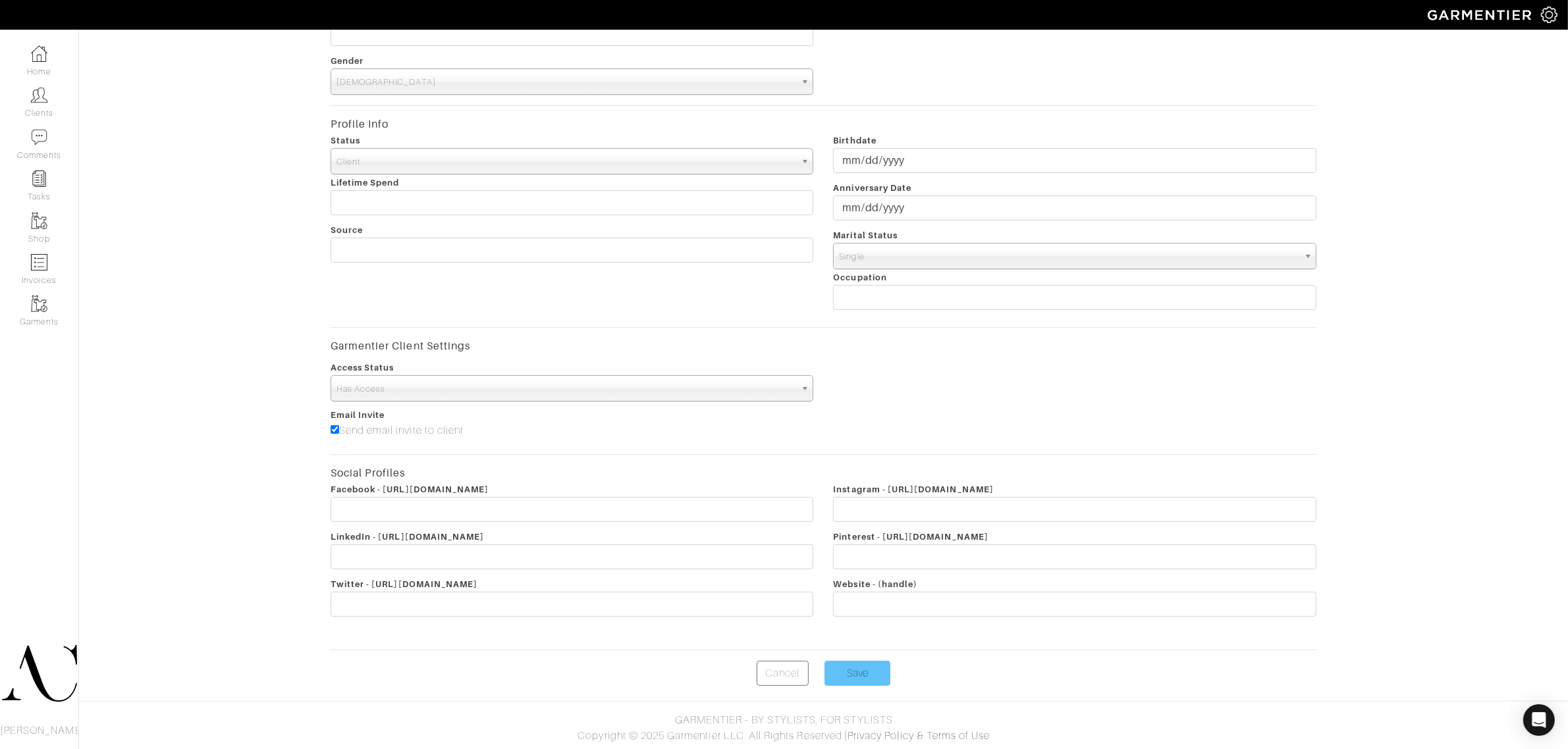
type input "[EMAIL_ADDRESS][PERSON_NAME][DOMAIN_NAME]"
click at [873, 673] on input "Save" at bounding box center [857, 673] width 66 height 25
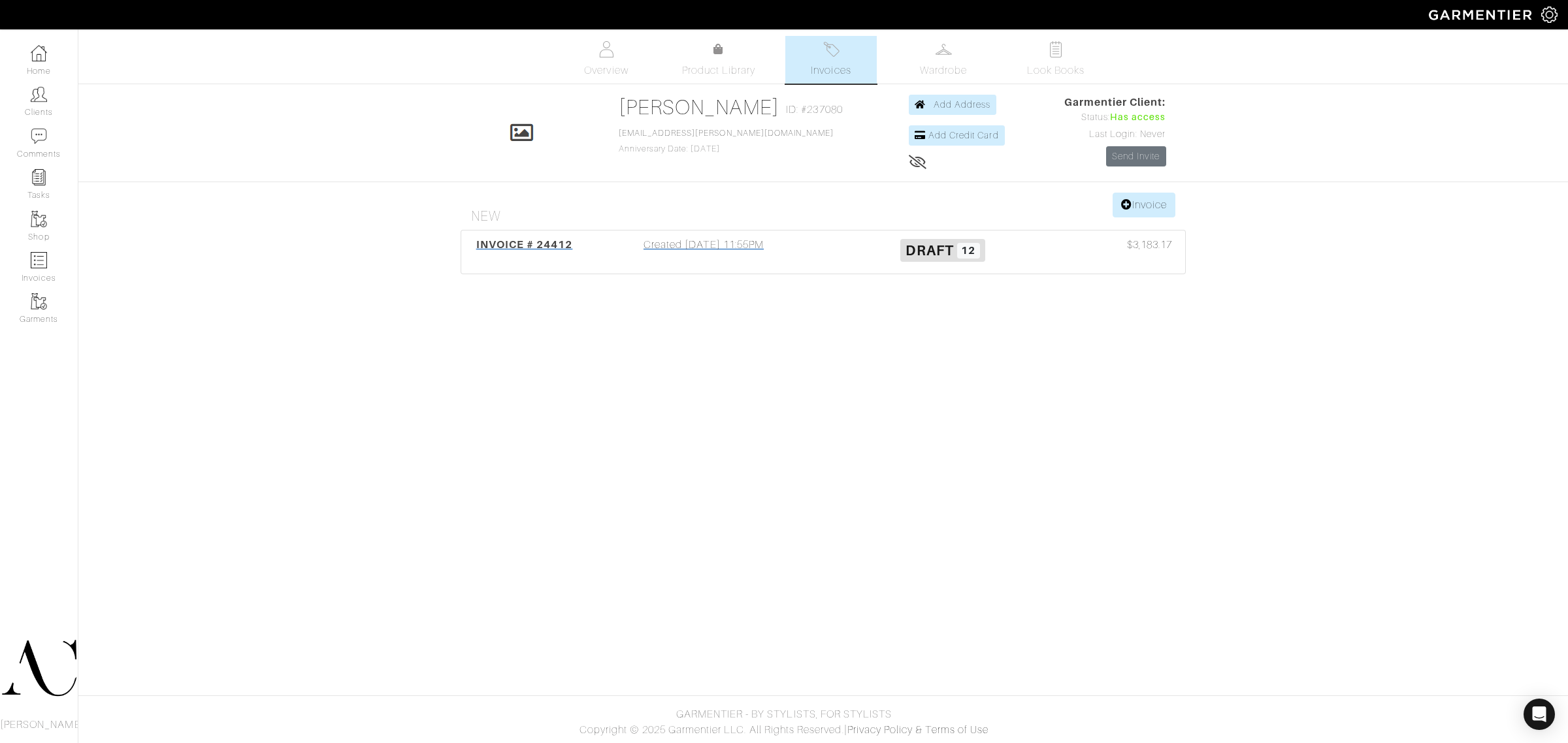
click at [776, 252] on div "Created [DATE] 11:55PM" at bounding box center [703, 252] width 239 height 30
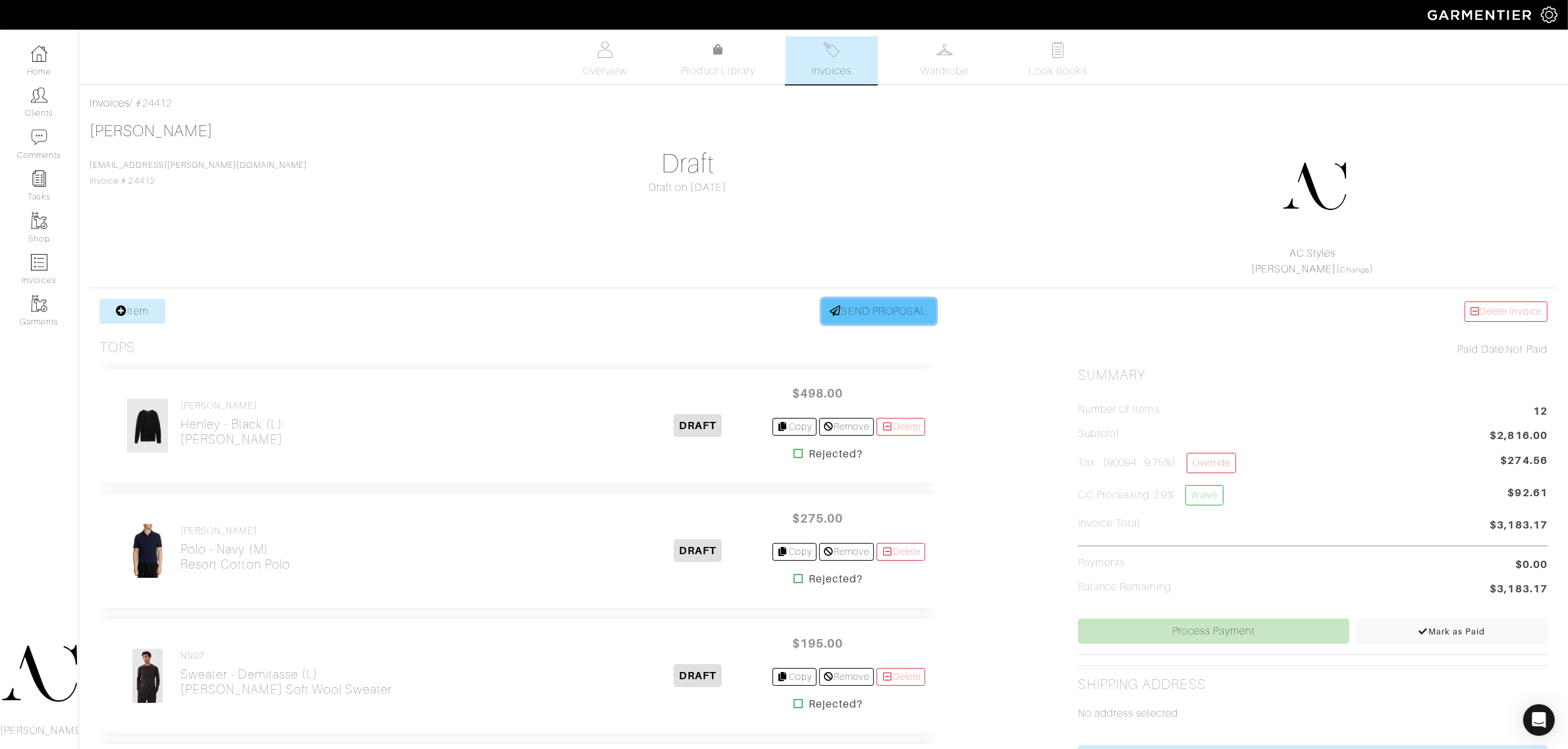
click at [893, 319] on link "SEND PROPOSAL" at bounding box center [879, 311] width 115 height 25
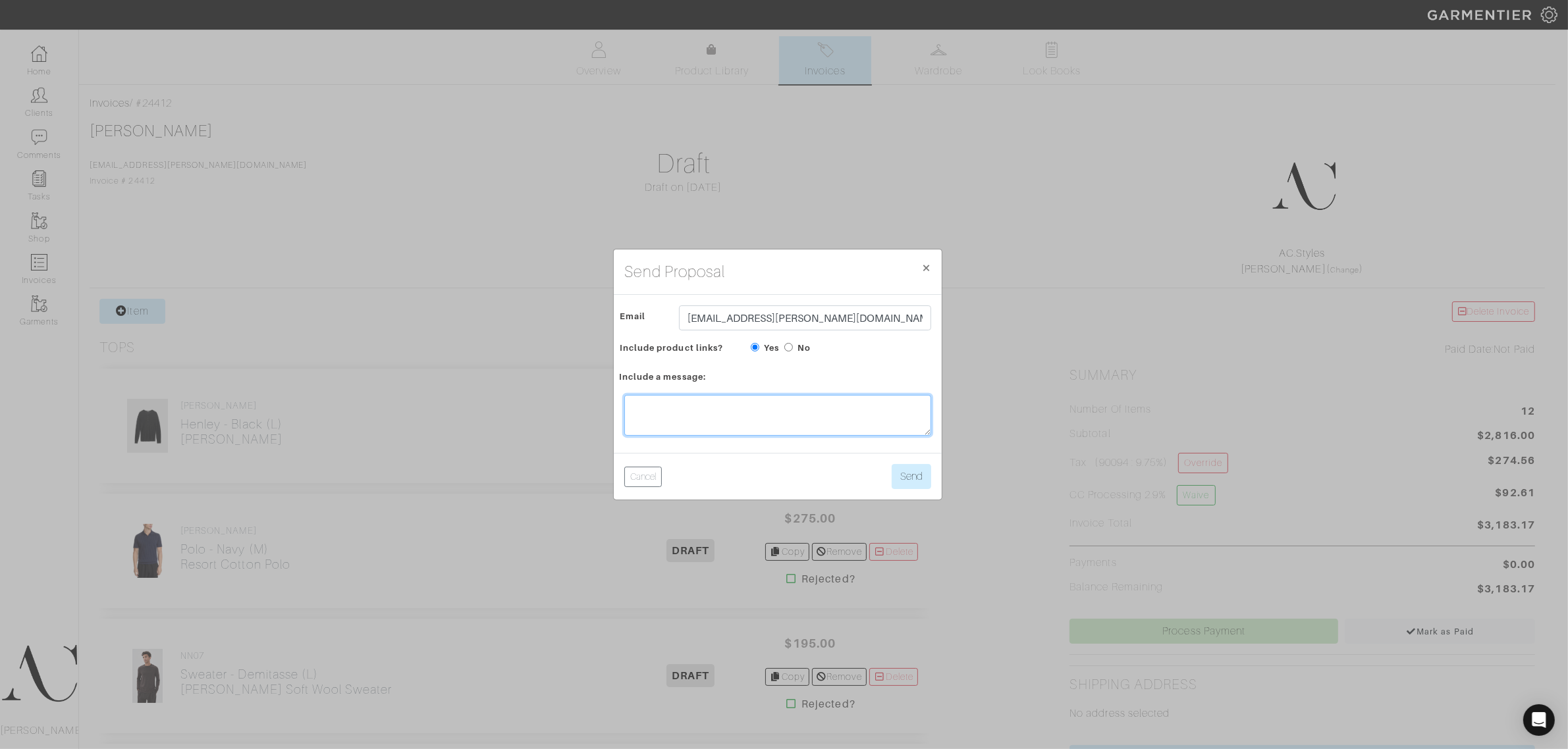
click at [772, 420] on textarea at bounding box center [778, 415] width 307 height 41
type textarea "Hi [PERSON_NAME]! Here's your invoice for payment. Please input your card. Let …"
click at [918, 466] on button "Send" at bounding box center [911, 476] width 40 height 25
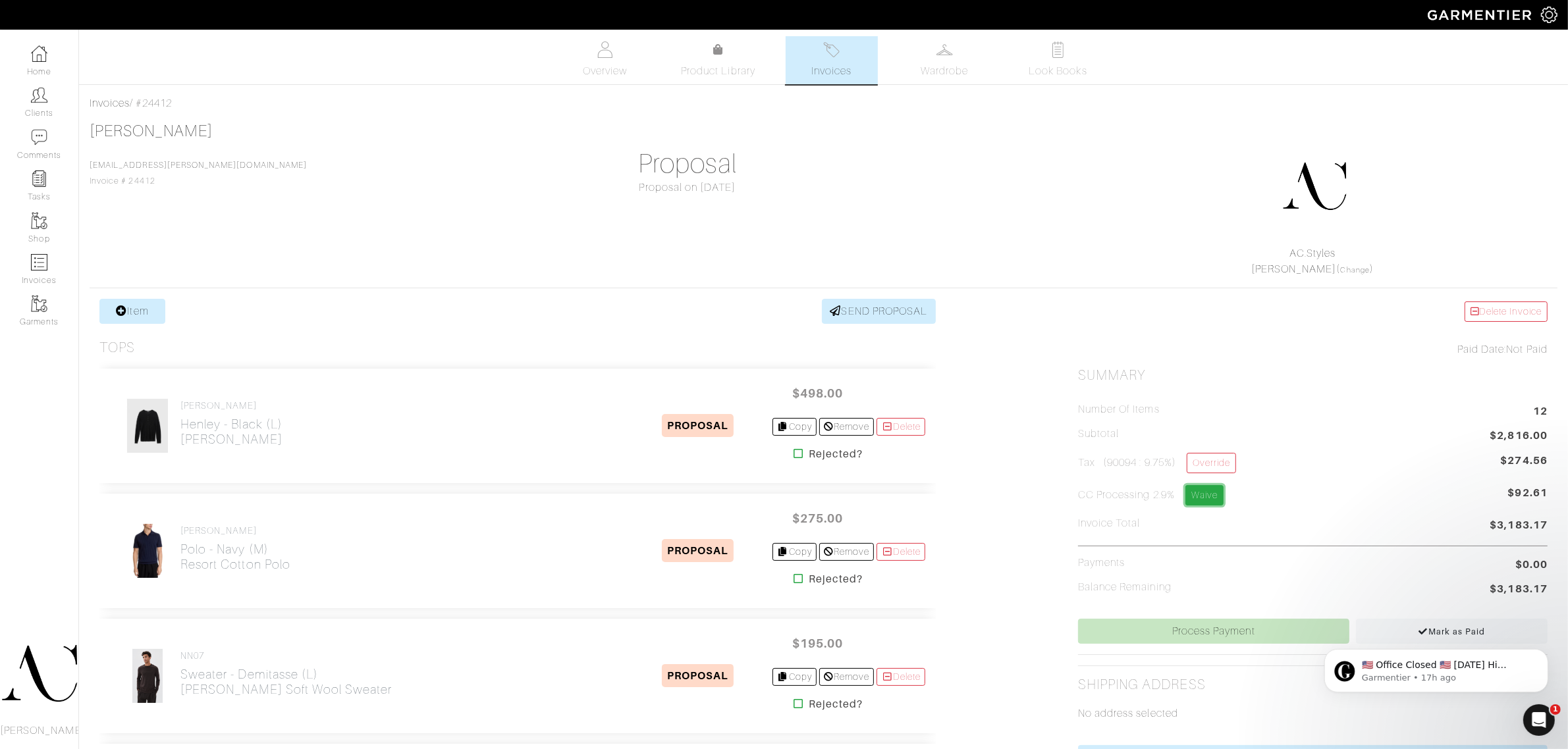
click at [1200, 494] on link "Waive" at bounding box center [1205, 495] width 38 height 20
click at [1196, 505] on link "Waived" at bounding box center [1207, 495] width 44 height 20
